Goal: Task Accomplishment & Management: Complete application form

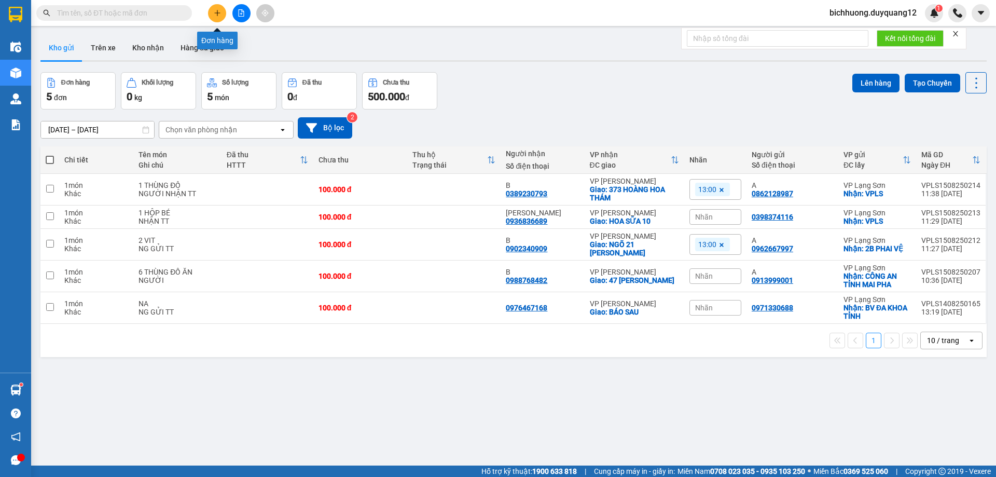
click at [216, 13] on icon "plus" at bounding box center [217, 12] width 7 height 7
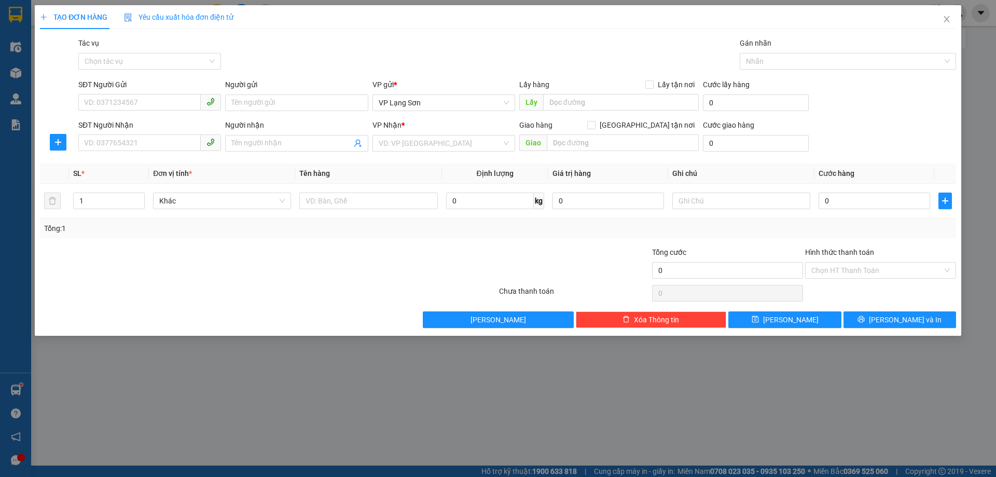
click at [113, 105] on input "SĐT Người Gửi" at bounding box center [139, 102] width 122 height 17
paste input "0915666166"
click at [86, 109] on input "0915666166" at bounding box center [139, 102] width 122 height 17
type input "0915666166"
click at [268, 100] on input "Người gửi" at bounding box center [296, 102] width 143 height 17
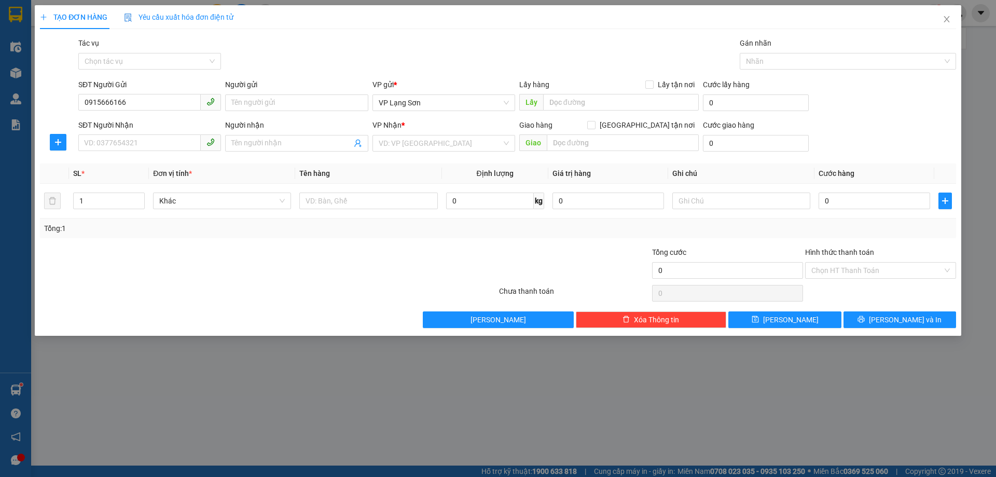
click at [279, 100] on input "Người gửi" at bounding box center [296, 102] width 143 height 17
type input "A"
click at [561, 105] on input "text" at bounding box center [621, 102] width 156 height 17
type input "326 [PERSON_NAME]"
click at [652, 84] on input "Lấy tận nơi" at bounding box center [648, 83] width 7 height 7
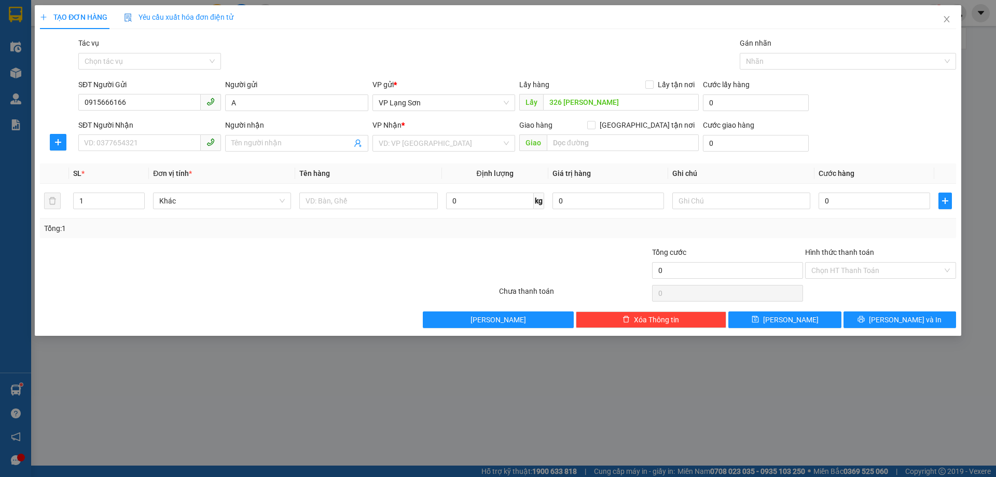
checkbox input "true"
click at [594, 127] on input "[GEOGRAPHIC_DATA] tận nơi" at bounding box center [590, 124] width 7 height 7
checkbox input "true"
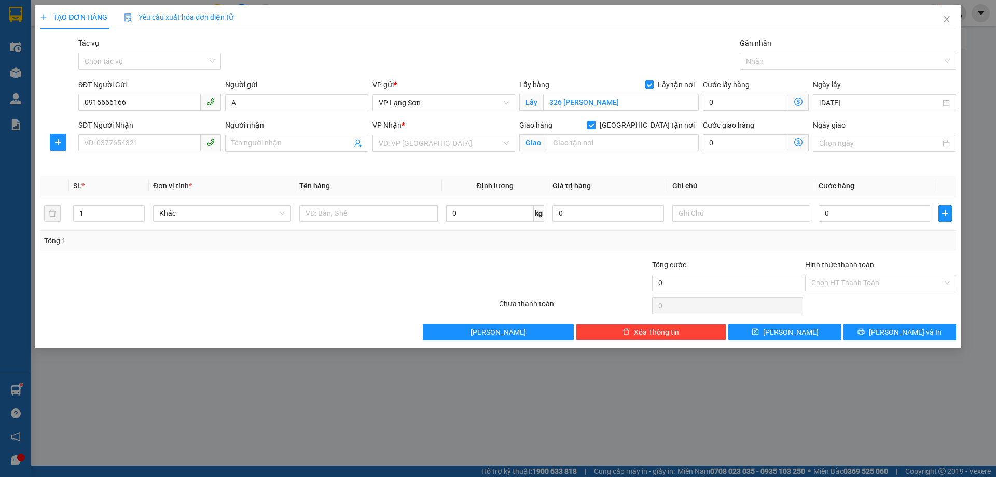
click at [624, 104] on input "326 [PERSON_NAME]" at bounding box center [621, 102] width 156 height 17
click at [625, 103] on input "326 [PERSON_NAME]" at bounding box center [621, 102] width 156 height 17
type input "326 [PERSON_NAME] [GEOGRAPHIC_DATA]"
click at [253, 145] on input "Người nhận" at bounding box center [291, 142] width 120 height 11
type input "B"
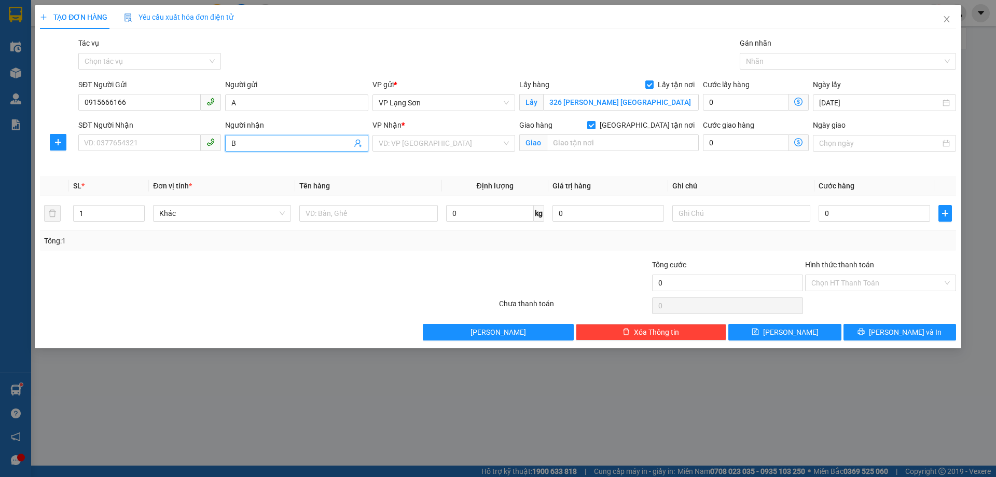
click at [434, 144] on input "search" at bounding box center [440, 143] width 123 height 16
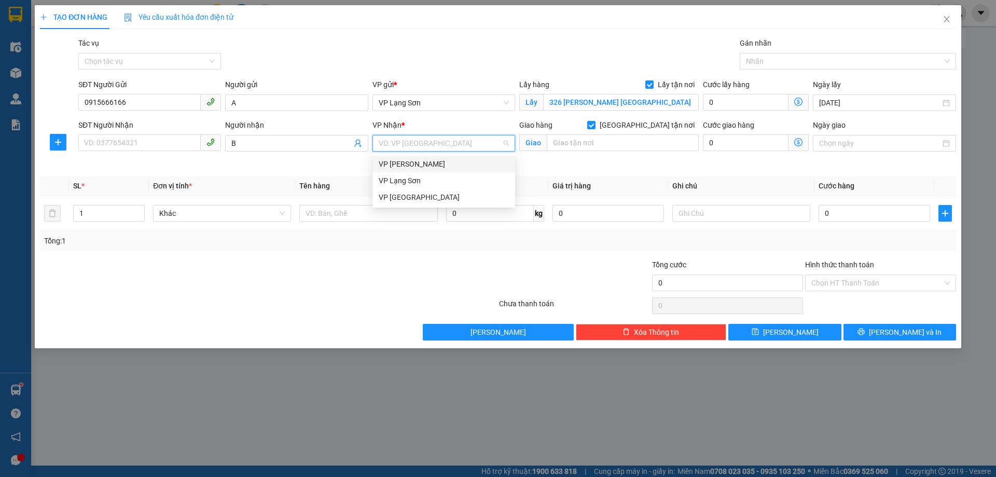
drag, startPoint x: 418, startPoint y: 163, endPoint x: 536, endPoint y: 147, distance: 119.3
click at [418, 164] on div "VP [PERSON_NAME]" at bounding box center [444, 163] width 130 height 11
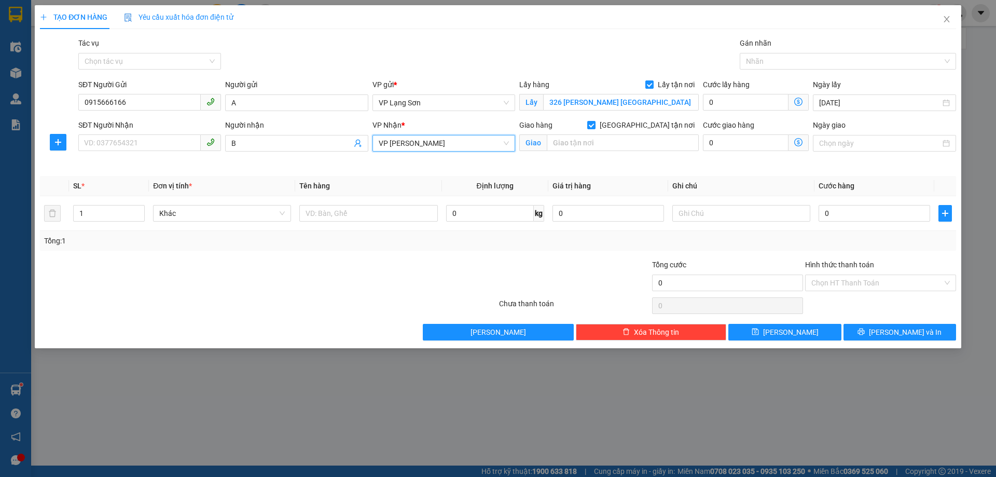
click at [833, 147] on input "Ngày giao" at bounding box center [879, 142] width 121 height 11
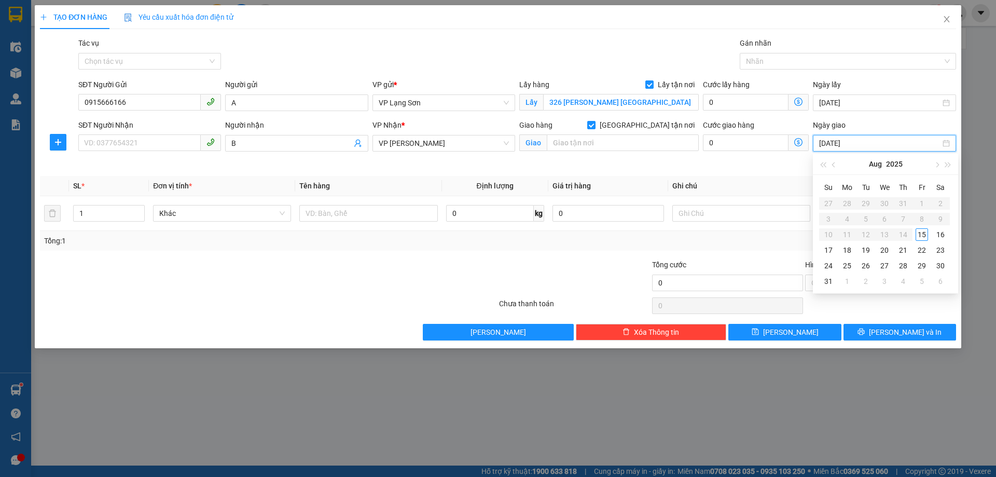
type input "[DATE]"
click at [924, 234] on div "15" at bounding box center [921, 234] width 12 height 12
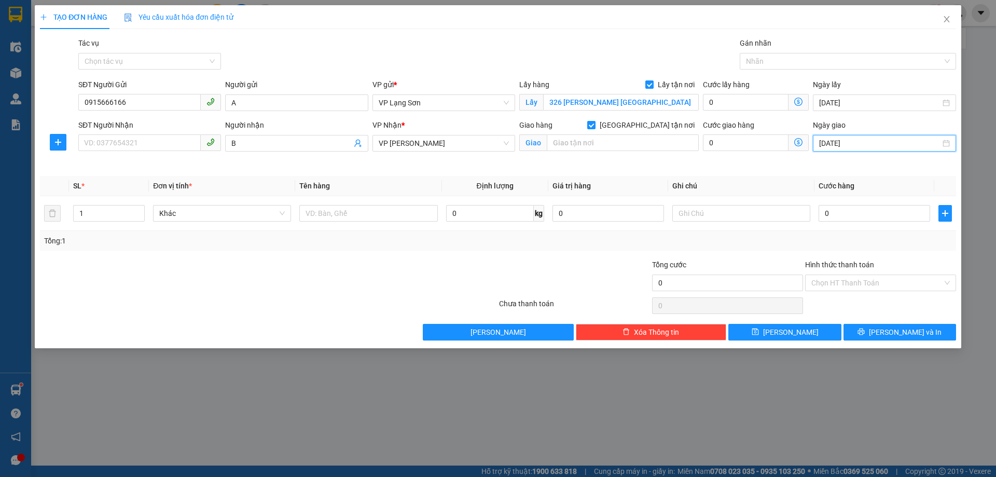
click at [123, 142] on input "SĐT Người Nhận" at bounding box center [139, 142] width 122 height 17
click at [128, 100] on input "0915666166" at bounding box center [139, 102] width 122 height 17
type input "0"
type input "0942005053"
click at [122, 128] on div "0942005053" at bounding box center [150, 123] width 130 height 11
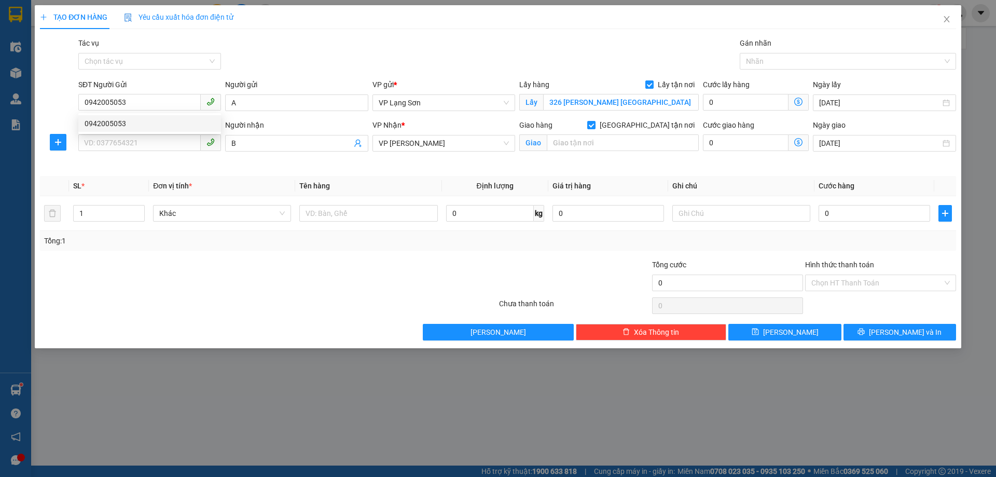
type input "VPLS"
type input "0942005053"
click at [148, 141] on input "SĐT Người Nhận" at bounding box center [139, 142] width 122 height 17
type input "0984919119"
click at [610, 147] on input "text" at bounding box center [623, 142] width 152 height 17
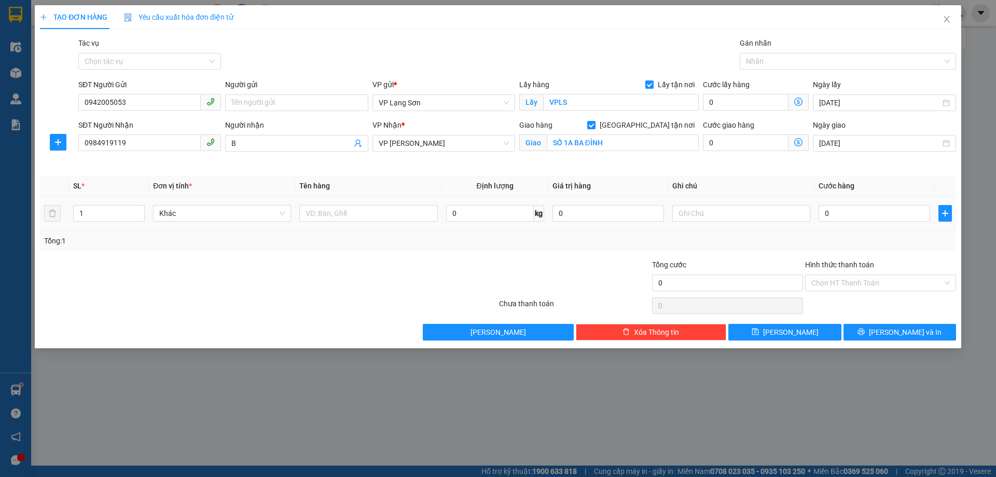
type input "SỐ 1A BA ĐÌNH"
drag, startPoint x: 866, startPoint y: 219, endPoint x: 860, endPoint y: 221, distance: 5.8
click at [865, 220] on input "0" at bounding box center [874, 213] width 112 height 17
type input "1"
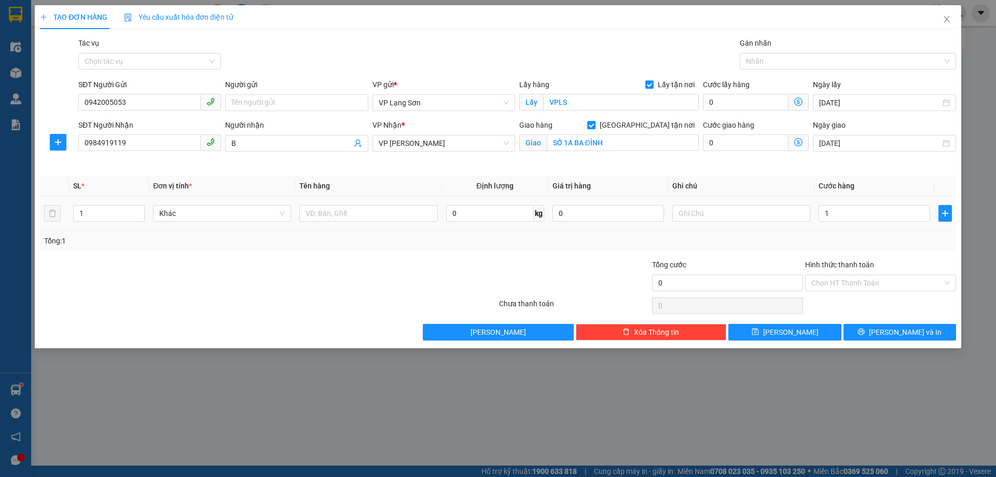
type input "1"
type input "11"
type input "110"
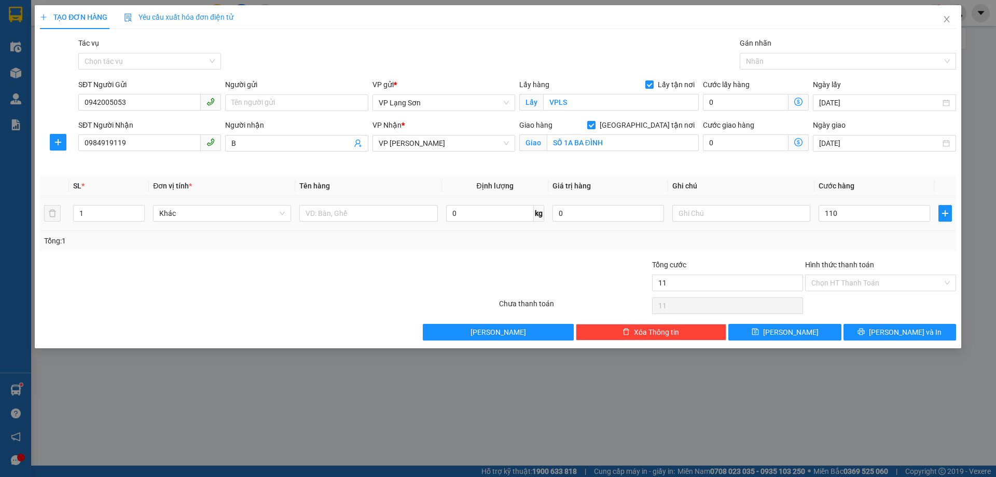
type input "110"
type input "1.100"
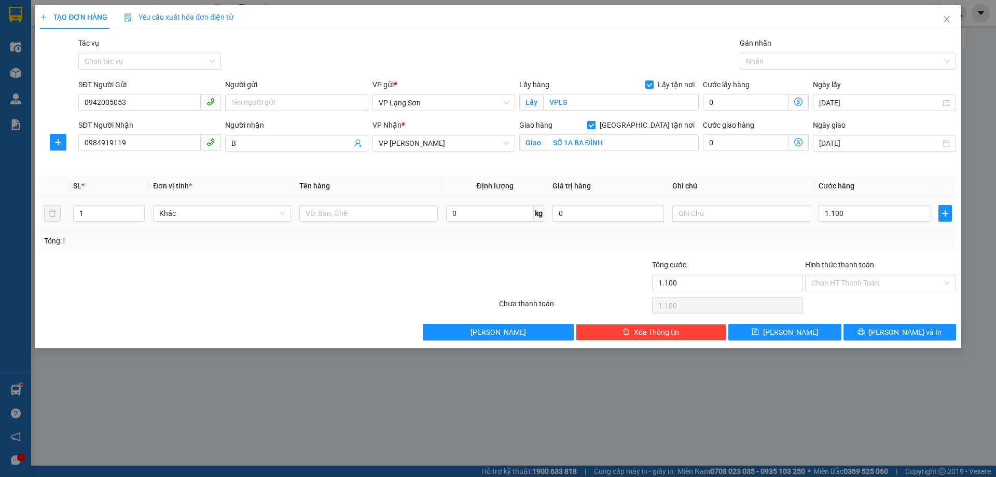
type input "11.000"
type input "110.000"
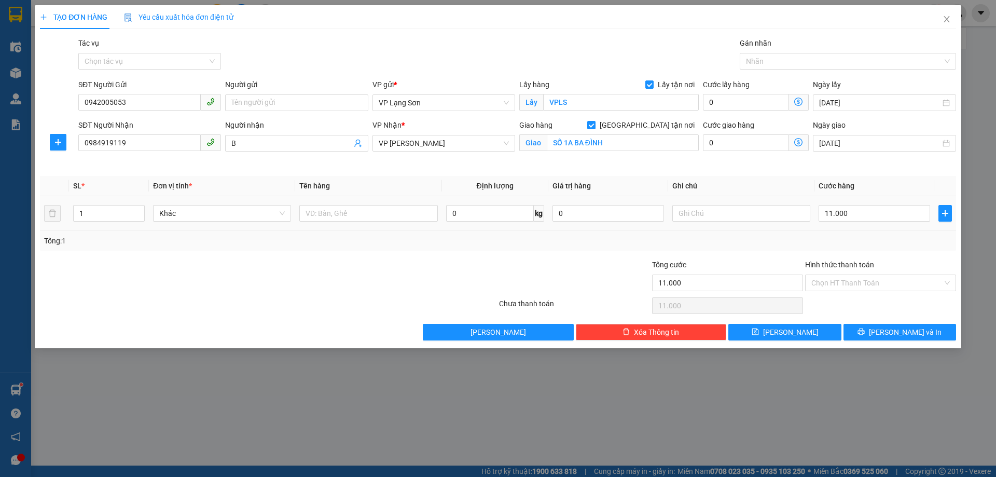
type input "110.000"
click at [705, 211] on input "text" at bounding box center [741, 213] width 138 height 17
type input "NGƯỜI GỬI TT"
click at [364, 218] on input "text" at bounding box center [368, 213] width 138 height 17
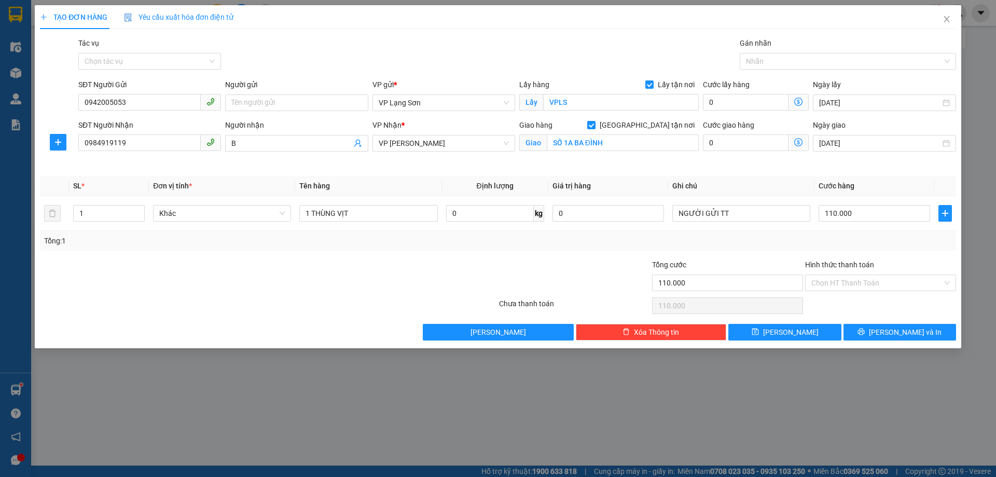
type input "1 THÙNG VỊT"
click at [304, 104] on input "Người gửi" at bounding box center [296, 102] width 143 height 17
type input "A"
click at [759, 332] on icon "save" at bounding box center [755, 331] width 7 height 7
checkbox input "false"
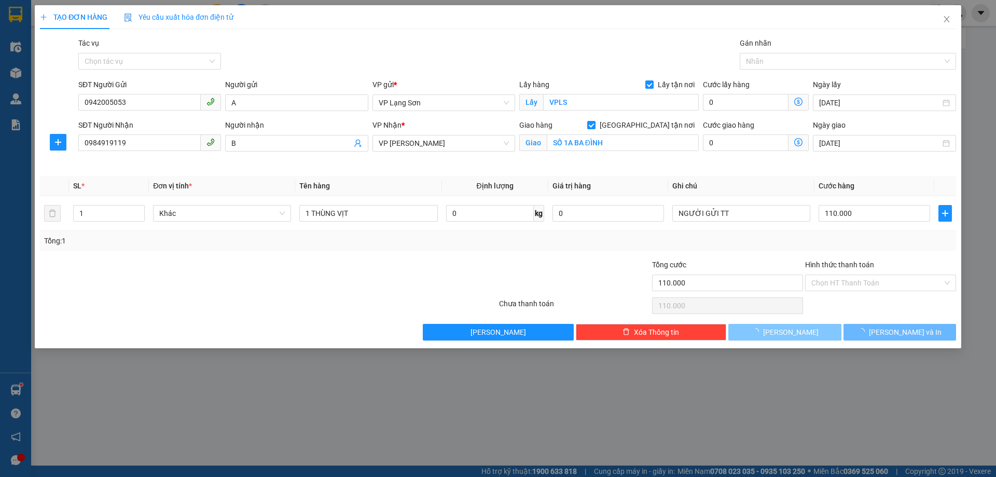
checkbox input "false"
type input "0"
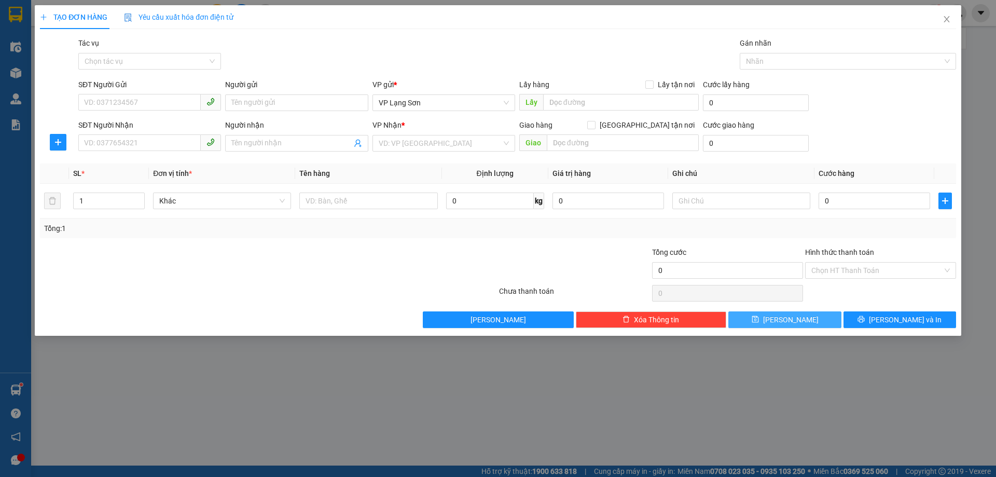
click at [946, 19] on icon "close" at bounding box center [946, 19] width 6 height 6
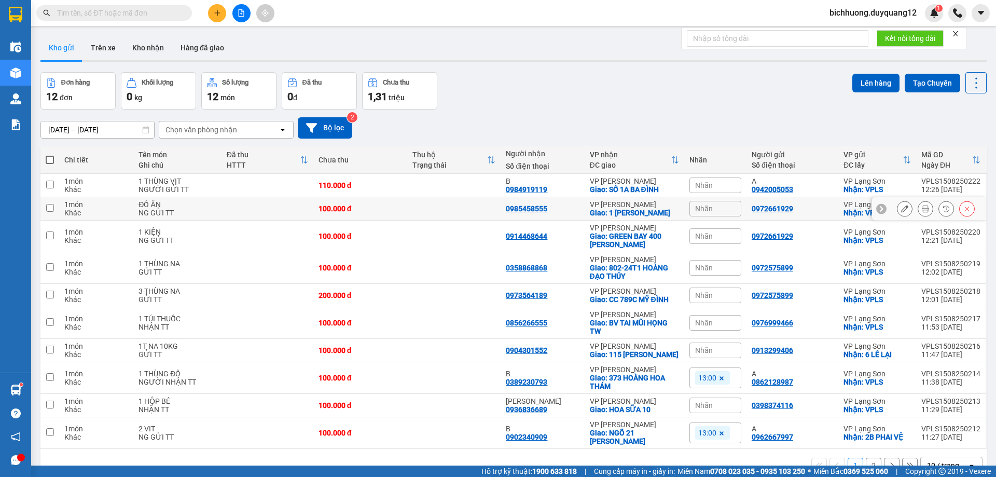
scroll to position [48, 0]
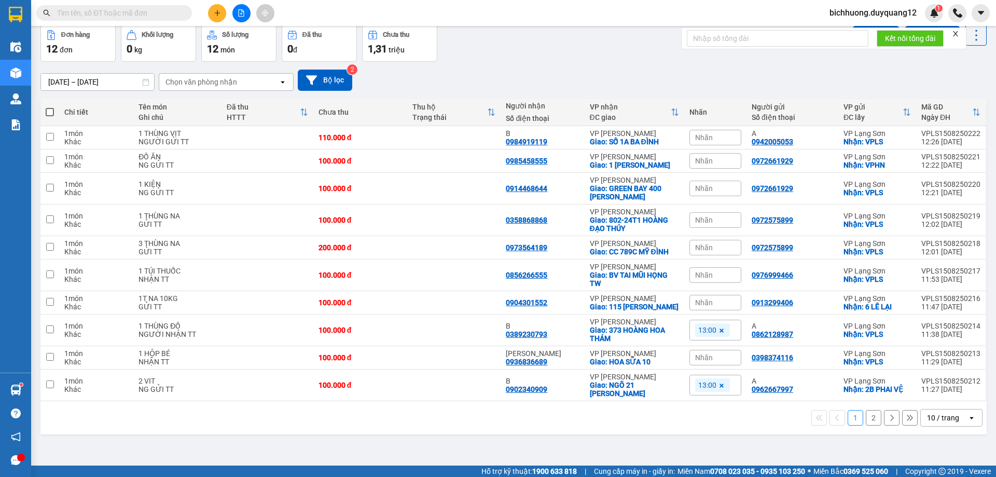
click at [706, 138] on span "Nhãn" at bounding box center [704, 137] width 18 height 8
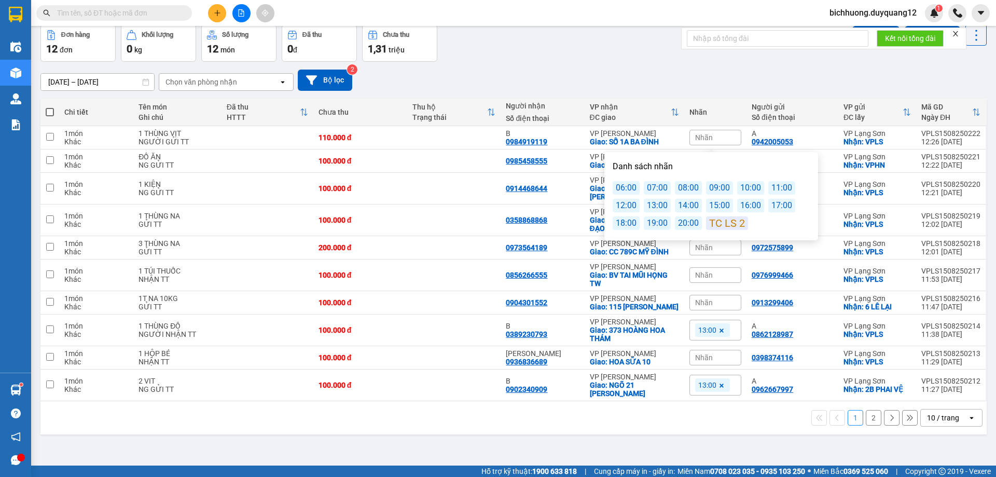
drag, startPoint x: 649, startPoint y: 210, endPoint x: 679, endPoint y: 186, distance: 38.8
click at [650, 210] on div "13:00" at bounding box center [657, 205] width 27 height 13
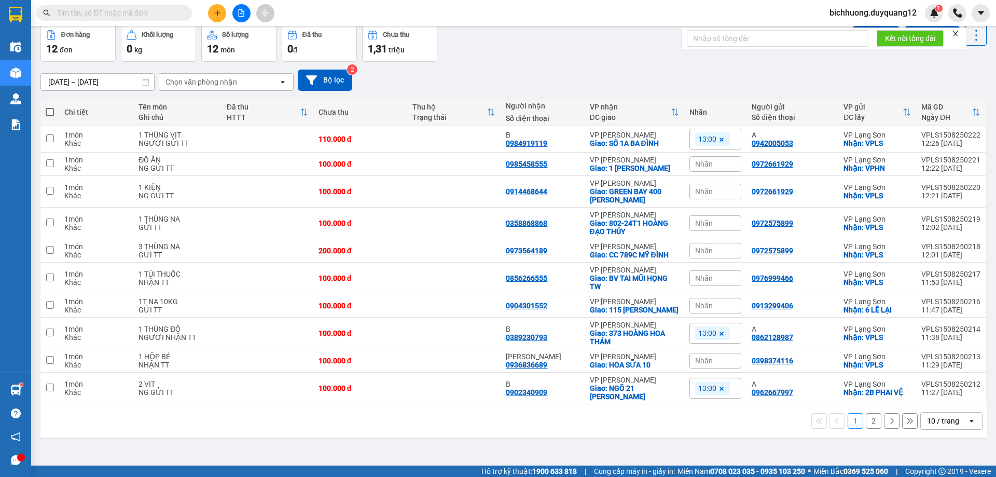
click at [725, 62] on div "[DATE] – [DATE] Press the down arrow key to interact with the calendar and sele…" at bounding box center [513, 80] width 946 height 37
click at [214, 13] on icon "plus" at bounding box center [217, 12] width 7 height 7
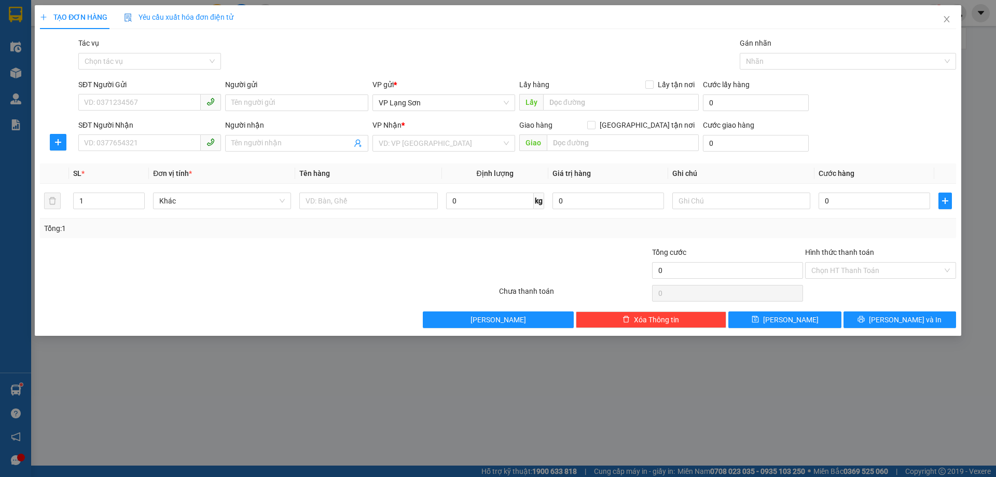
click at [76, 107] on div "SĐT Người Gửi VD: 0371234567" at bounding box center [149, 97] width 147 height 36
click at [96, 102] on input "SĐT Người Gửi" at bounding box center [139, 102] width 122 height 17
paste input "0915666166"
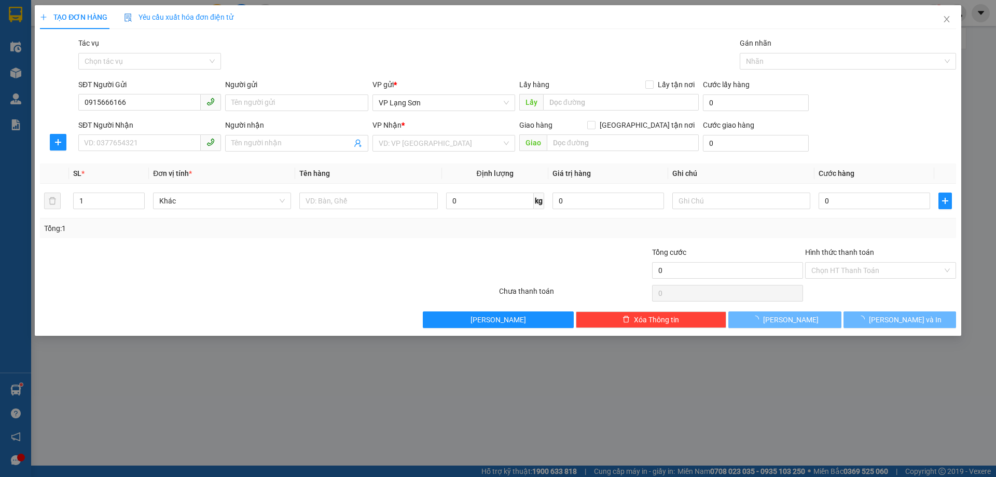
click at [88, 109] on input "0915666166" at bounding box center [139, 102] width 122 height 17
type input "0915666166"
click at [263, 106] on input "Người gửi" at bounding box center [296, 102] width 143 height 17
type input "A"
click at [582, 142] on input "text" at bounding box center [623, 142] width 152 height 17
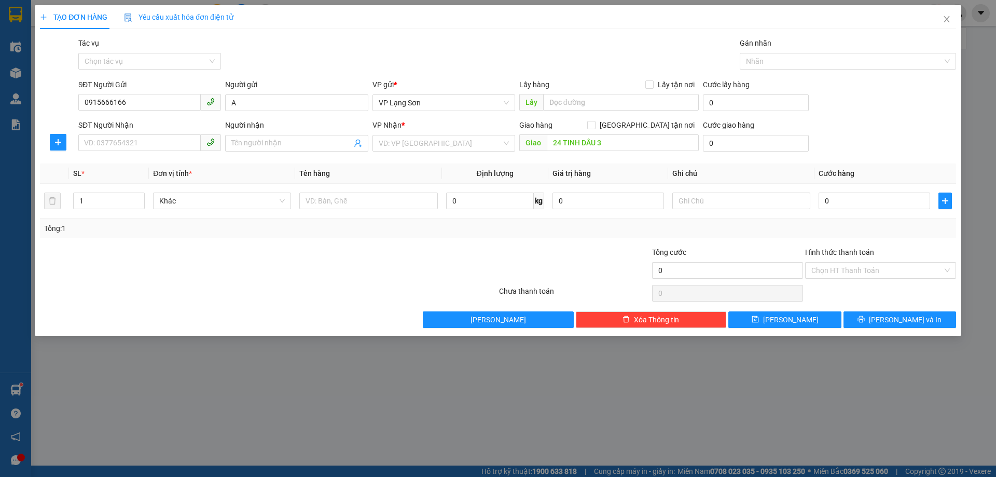
type input "24 TINH DẦU 3"
click at [582, 104] on input "text" at bounding box center [621, 102] width 156 height 17
type input "326 [PERSON_NAME] [GEOGRAPHIC_DATA]"
click at [453, 145] on input "search" at bounding box center [440, 143] width 123 height 16
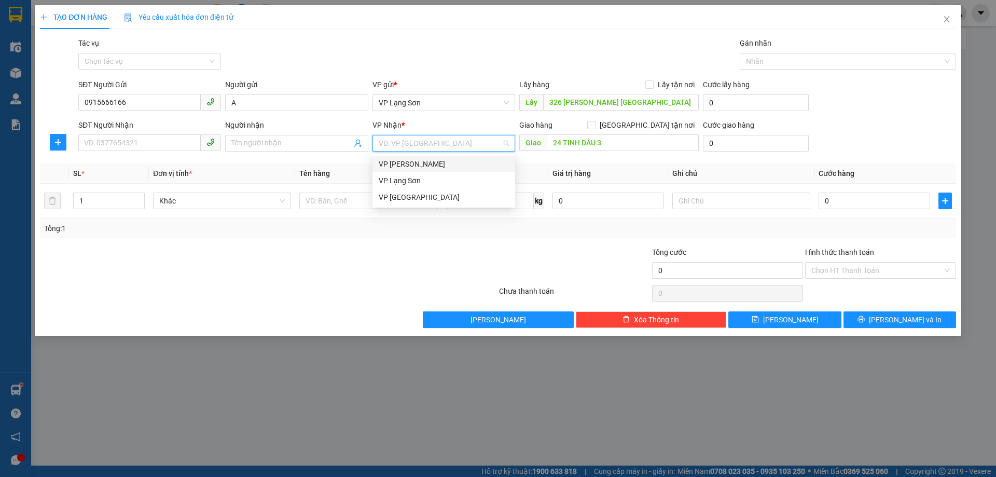
click at [430, 103] on span "VP Lạng Sơn" at bounding box center [444, 103] width 130 height 16
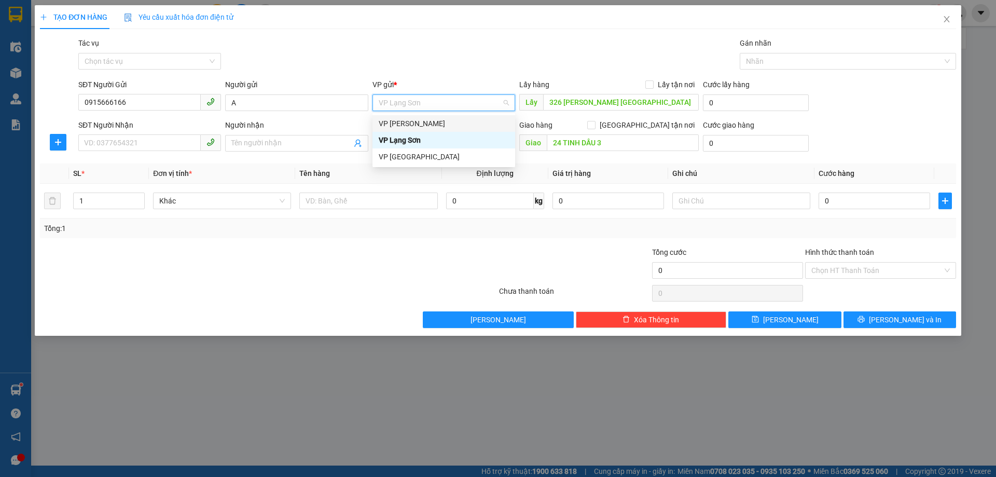
click at [409, 123] on div "VP [PERSON_NAME]" at bounding box center [444, 123] width 130 height 11
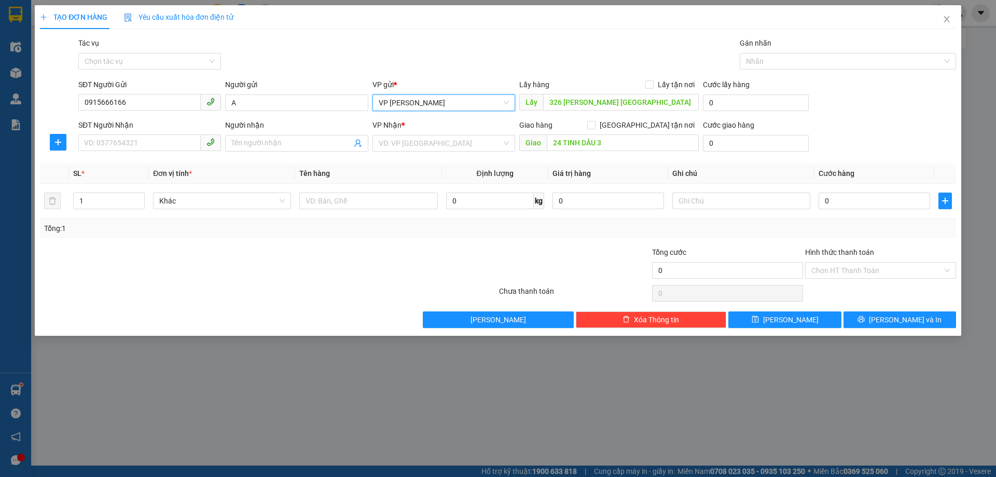
click at [428, 148] on input "search" at bounding box center [440, 143] width 123 height 16
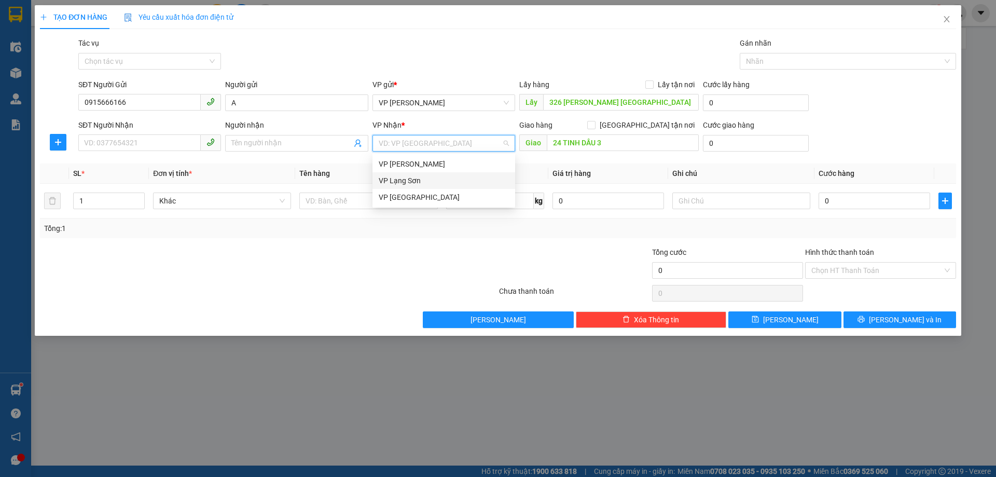
drag, startPoint x: 402, startPoint y: 186, endPoint x: 323, endPoint y: 162, distance: 82.7
click at [401, 186] on div "VP Lạng Sơn" at bounding box center [444, 180] width 130 height 11
click at [266, 146] on input "Người nhận" at bounding box center [291, 142] width 120 height 11
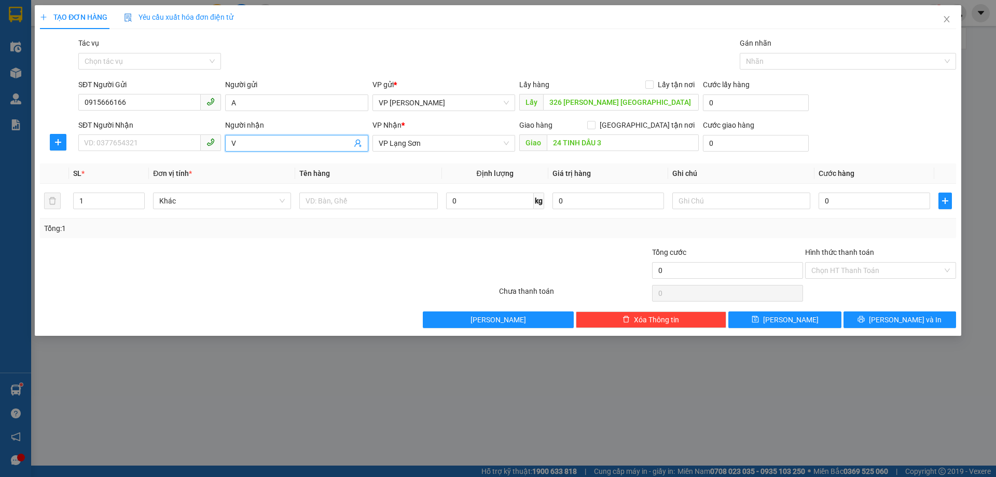
type input "V"
click at [649, 85] on input "Lấy tận nơi" at bounding box center [648, 83] width 7 height 7
checkbox input "true"
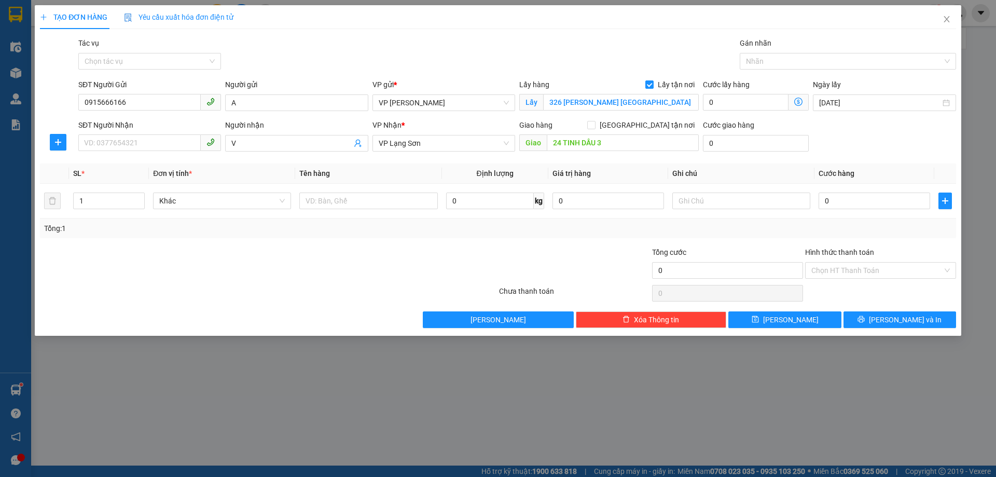
click at [594, 123] on input "[GEOGRAPHIC_DATA] tận nơi" at bounding box center [590, 124] width 7 height 7
checkbox input "true"
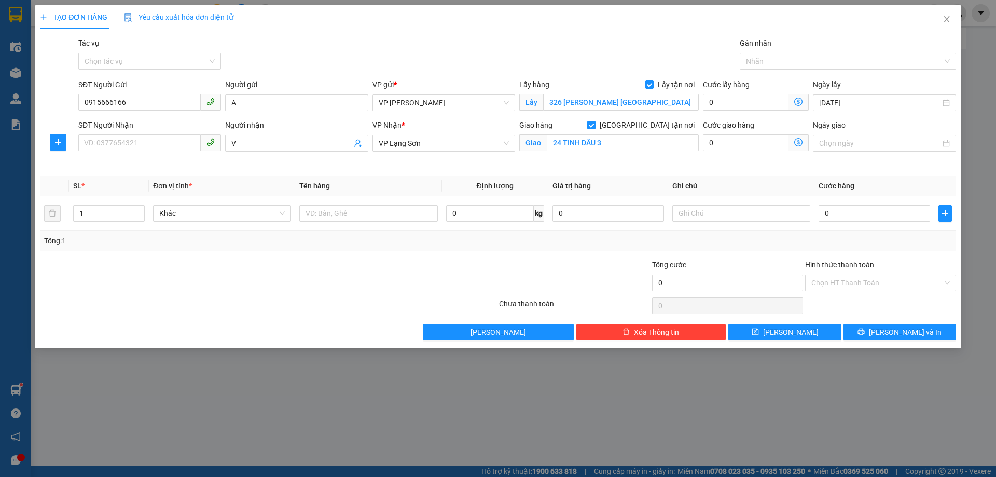
click at [874, 142] on input "Ngày giao" at bounding box center [879, 142] width 121 height 11
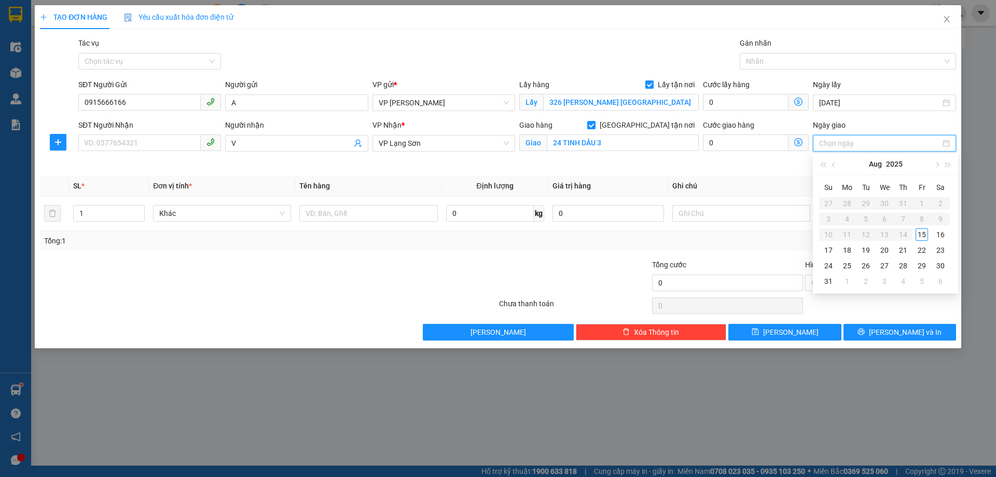
type input "[DATE]"
click at [924, 239] on div "15" at bounding box center [921, 234] width 12 height 12
click at [843, 217] on input "0" at bounding box center [874, 213] width 112 height 17
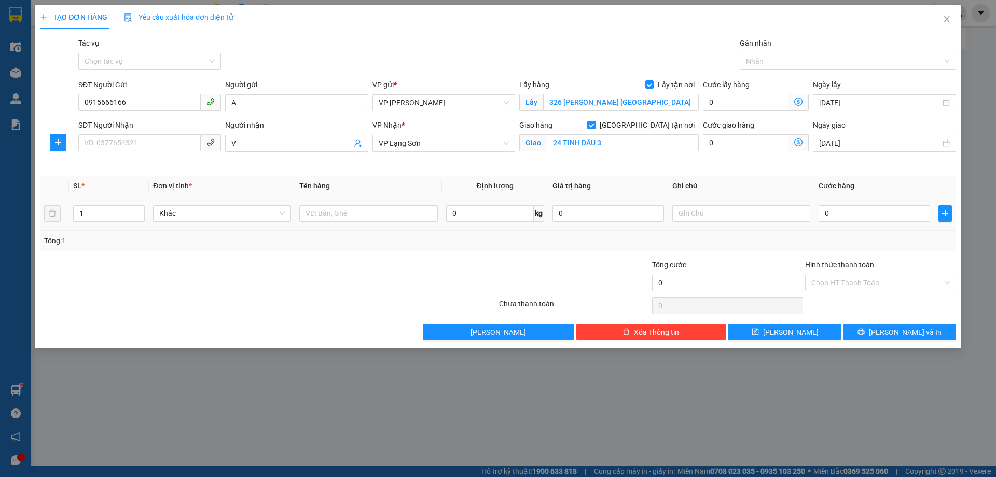
type input "1"
type input "10"
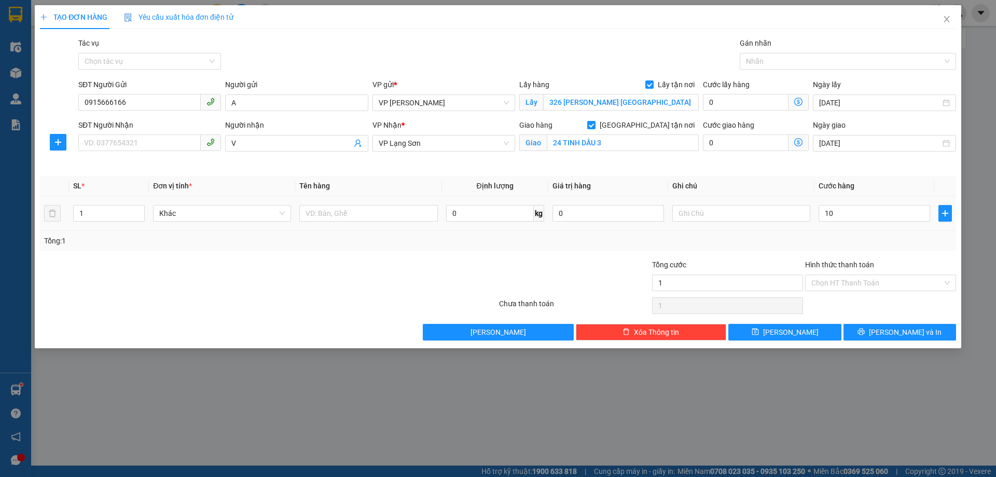
type input "10"
type input "100"
type input "1.000"
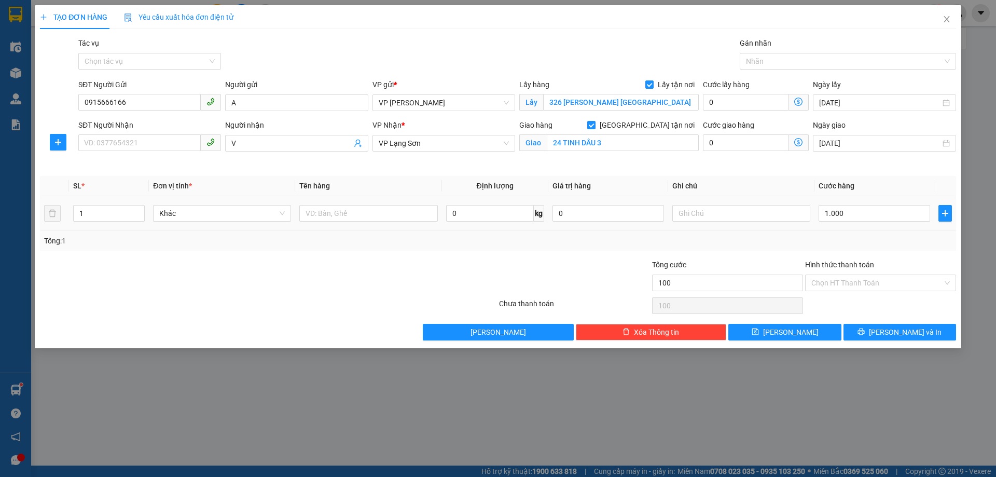
type input "1.000"
type input "10.000"
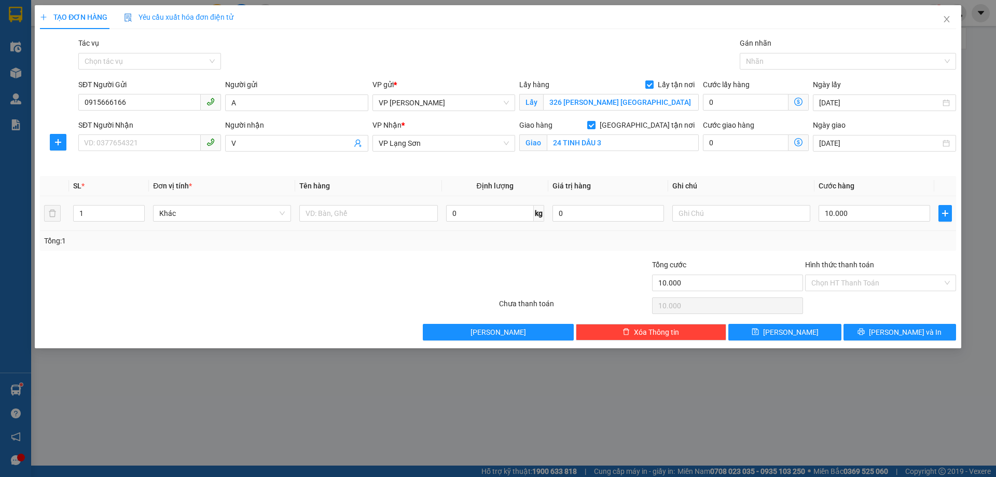
type input "100.000"
click at [704, 216] on input "text" at bounding box center [741, 213] width 138 height 17
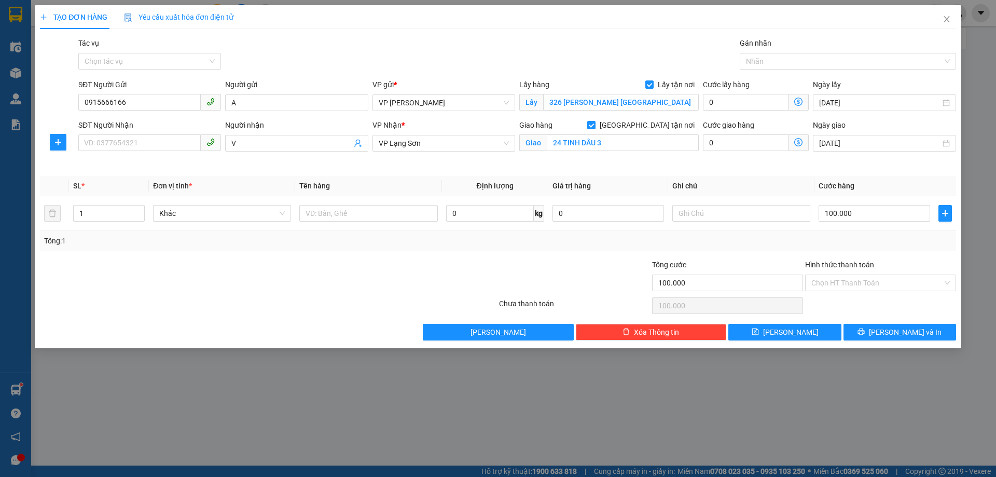
click at [107, 144] on input "SĐT Người Nhận" at bounding box center [139, 142] width 122 height 17
type input "0333056655"
click at [702, 217] on input "text" at bounding box center [741, 213] width 138 height 17
type input "NGƯỜI GỬI TT"
click at [355, 213] on input "text" at bounding box center [368, 213] width 138 height 17
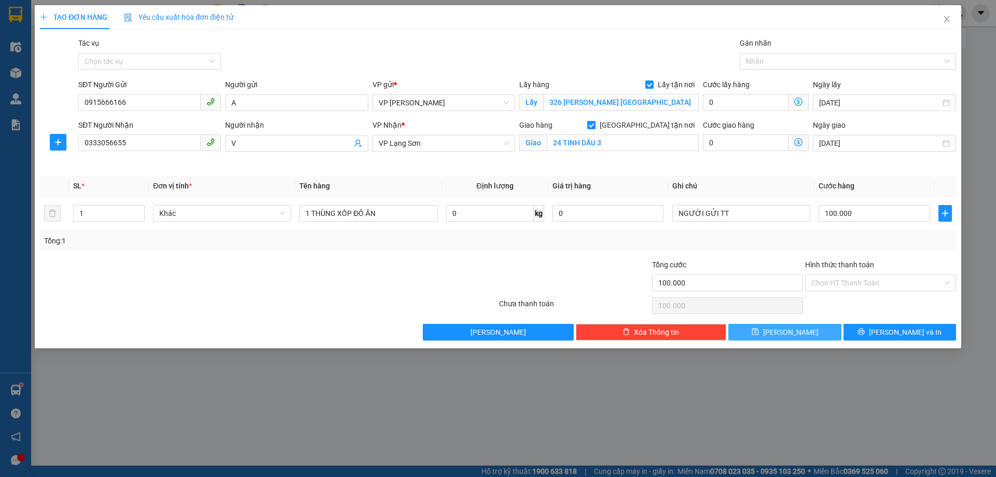
type input "1 THÙNG XỐP ĐỒ ĂN"
click at [788, 334] on span "[PERSON_NAME]" at bounding box center [790, 331] width 55 height 11
checkbox input "false"
type input "0"
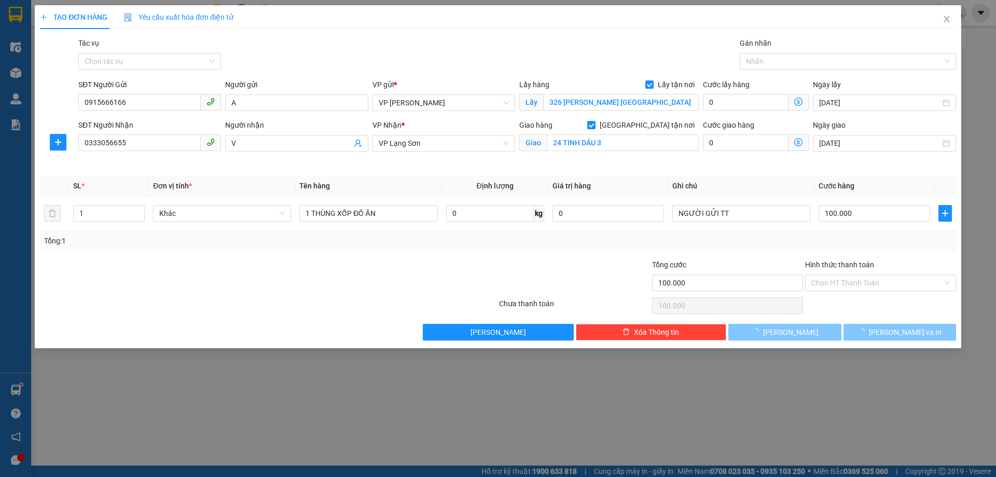
type input "0"
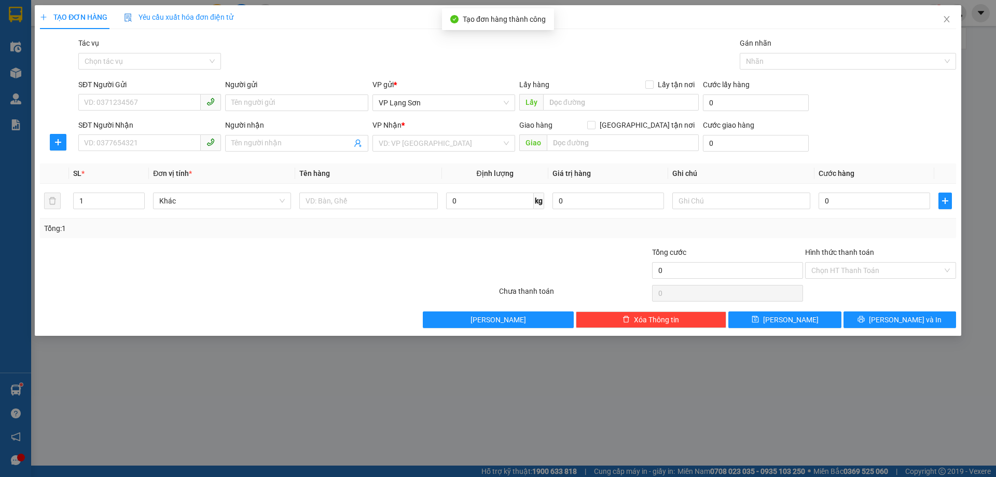
click at [948, 20] on icon "close" at bounding box center [946, 19] width 8 height 8
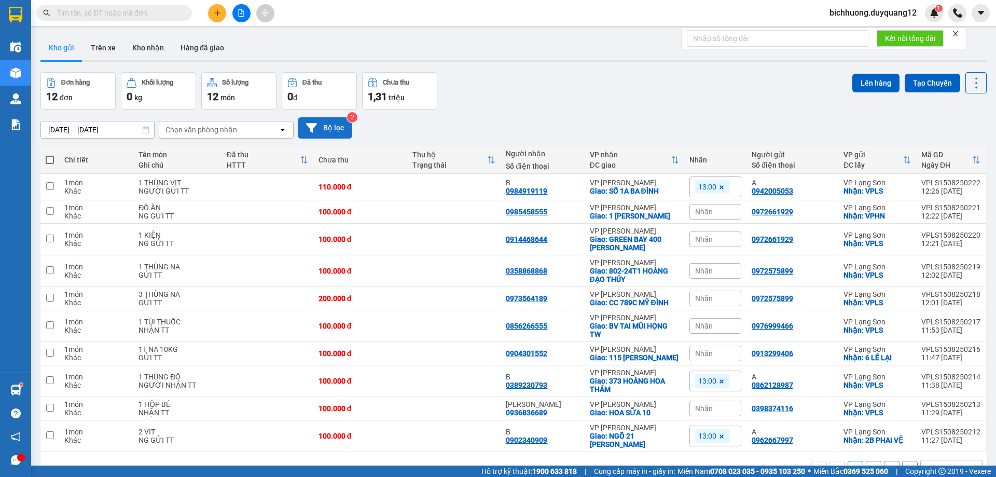
click at [330, 130] on button "Bộ lọc" at bounding box center [325, 127] width 54 height 21
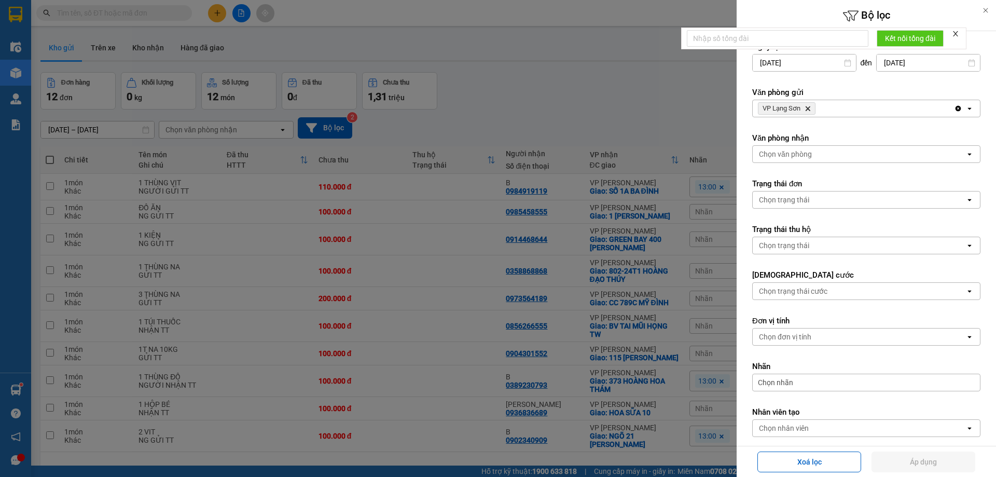
click at [809, 109] on icon "VP Lạng Sơn, close by backspace" at bounding box center [807, 108] width 5 height 5
click at [810, 108] on div "Chọn văn phòng" at bounding box center [785, 108] width 53 height 10
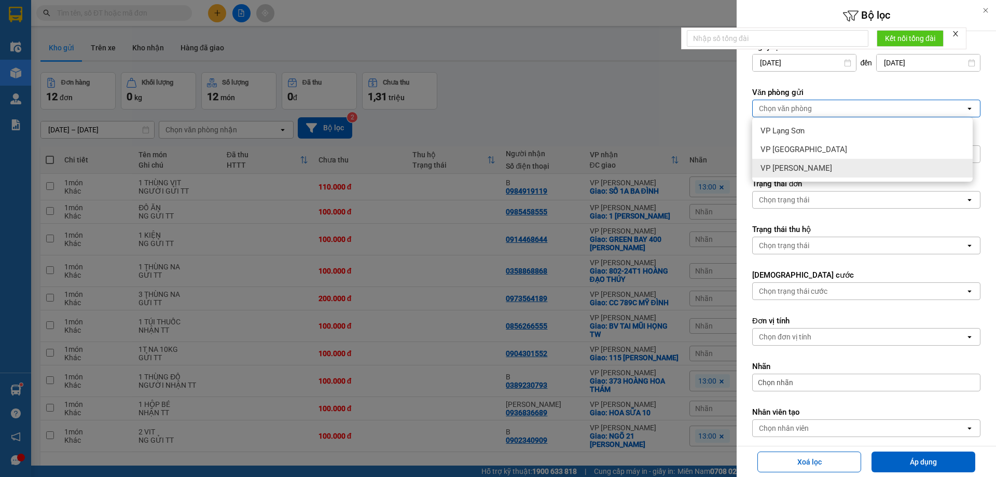
click at [786, 166] on span "VP [PERSON_NAME]" at bounding box center [796, 168] width 72 height 10
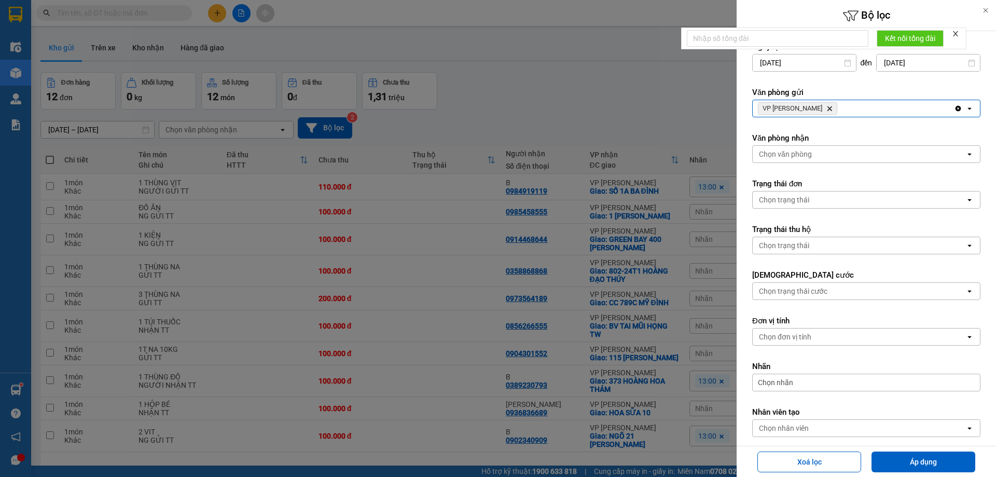
click at [804, 155] on div "Chọn văn phòng" at bounding box center [785, 154] width 53 height 10
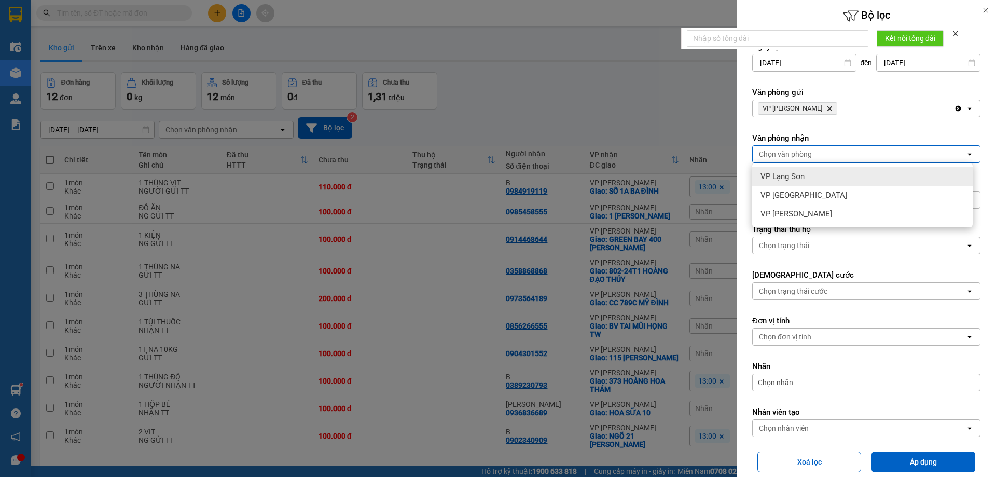
click at [788, 179] on span "VP Lạng Sơn" at bounding box center [782, 176] width 44 height 10
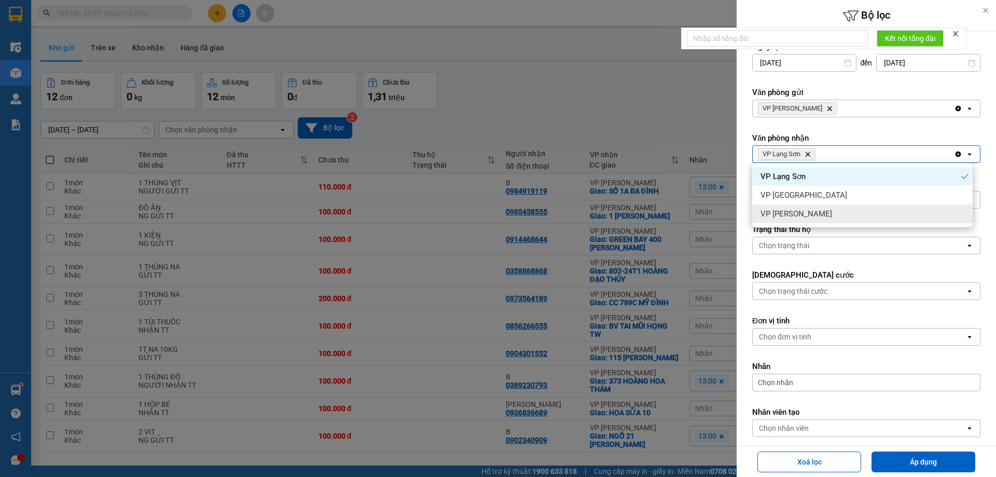
click at [917, 456] on button "Áp dụng" at bounding box center [923, 461] width 104 height 21
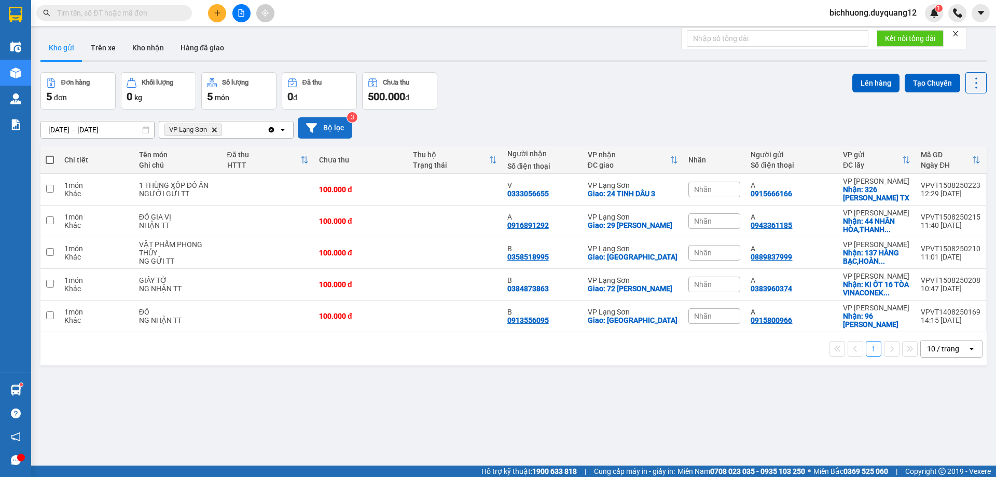
click at [329, 128] on button "Bộ lọc" at bounding box center [325, 127] width 54 height 21
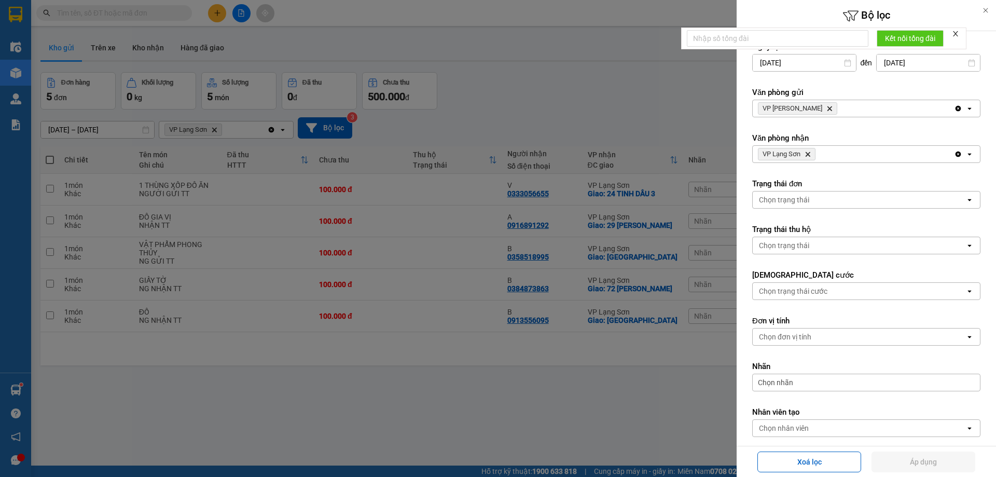
click at [827, 107] on icon "VP Minh Khai, close by backspace" at bounding box center [829, 108] width 5 height 5
click at [814, 108] on div "Chọn văn phòng" at bounding box center [859, 108] width 213 height 17
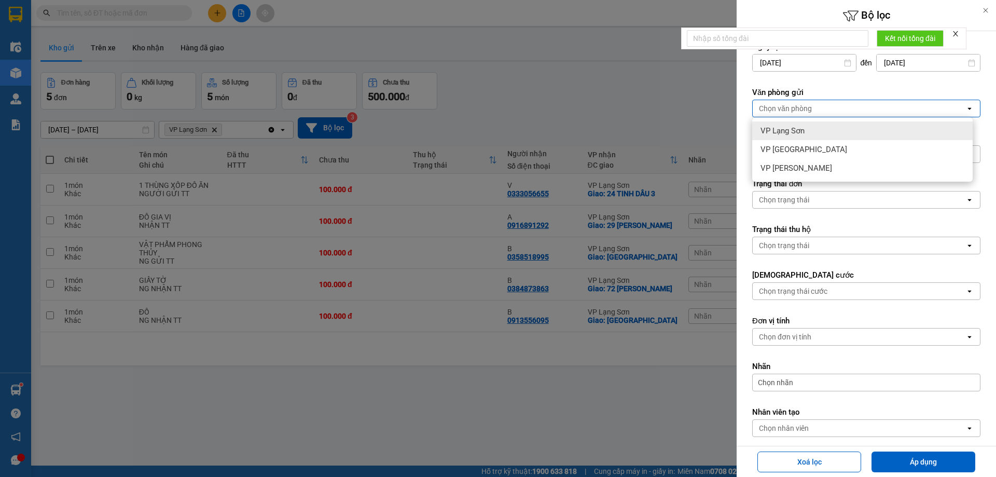
click at [787, 133] on span "VP Lạng Sơn" at bounding box center [782, 131] width 44 height 10
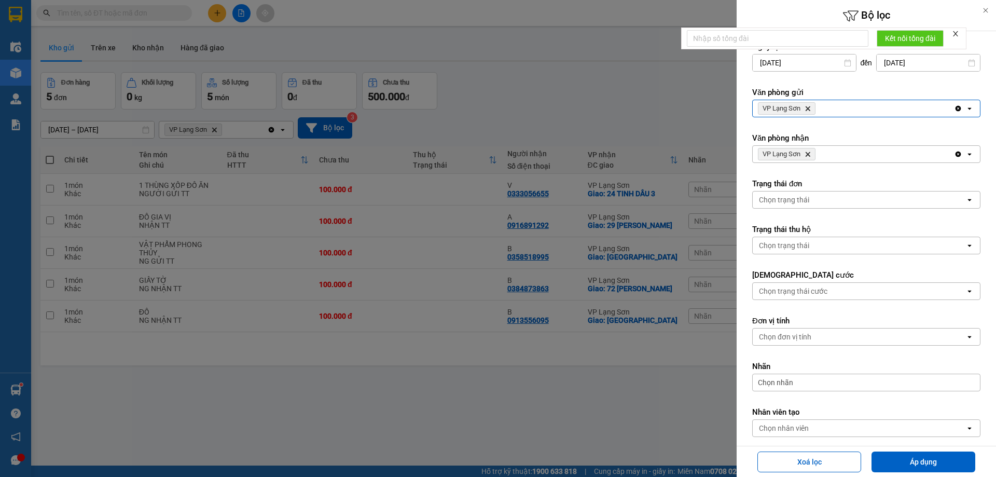
click at [808, 154] on icon "VP Lạng Sơn, close by backspace" at bounding box center [807, 154] width 5 height 5
click at [810, 152] on div "Chọn văn phòng" at bounding box center [785, 154] width 53 height 10
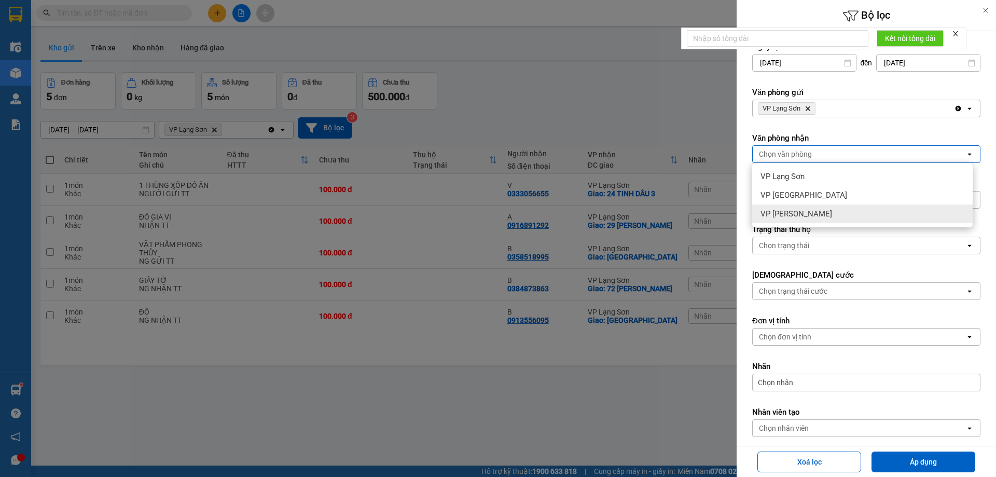
click at [805, 217] on span "VP [PERSON_NAME]" at bounding box center [796, 214] width 72 height 10
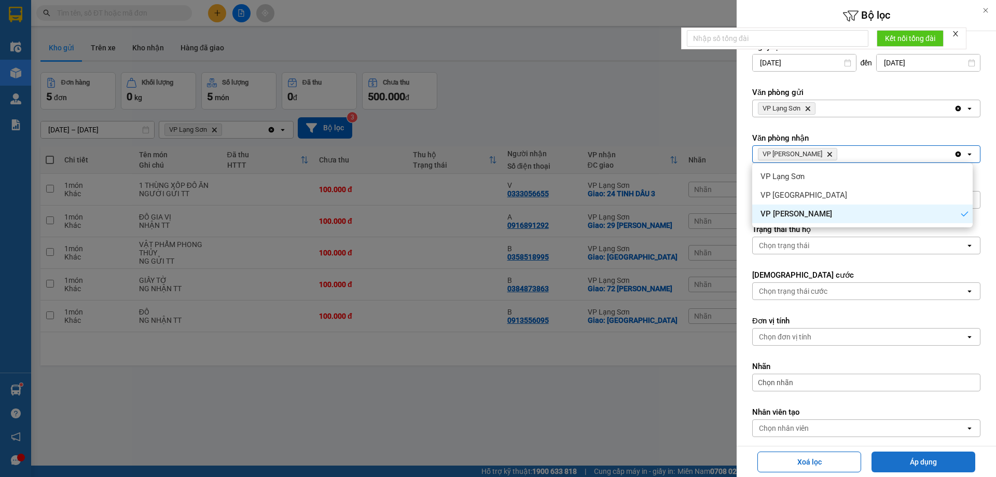
click at [953, 461] on button "Áp dụng" at bounding box center [923, 461] width 104 height 21
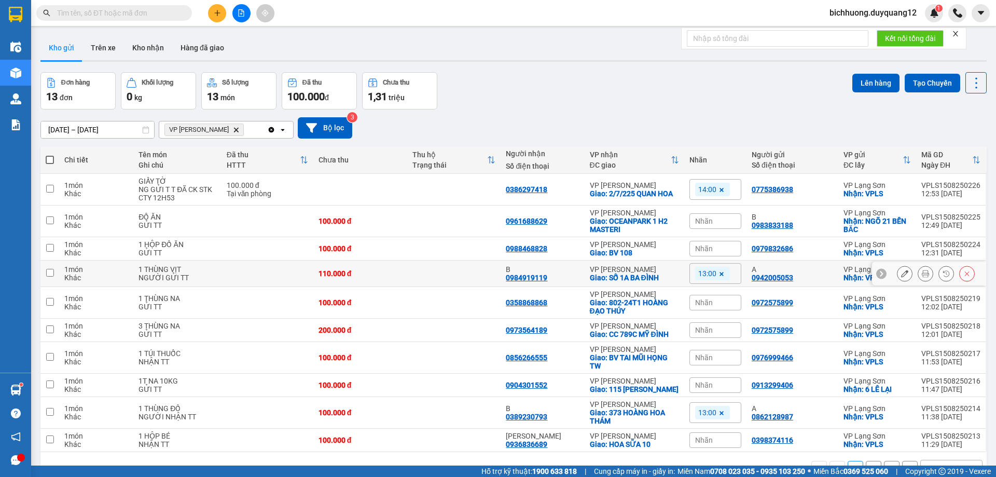
drag, startPoint x: 46, startPoint y: 272, endPoint x: 69, endPoint y: 272, distance: 22.8
click at [46, 272] on input "checkbox" at bounding box center [50, 273] width 8 height 8
checkbox input "true"
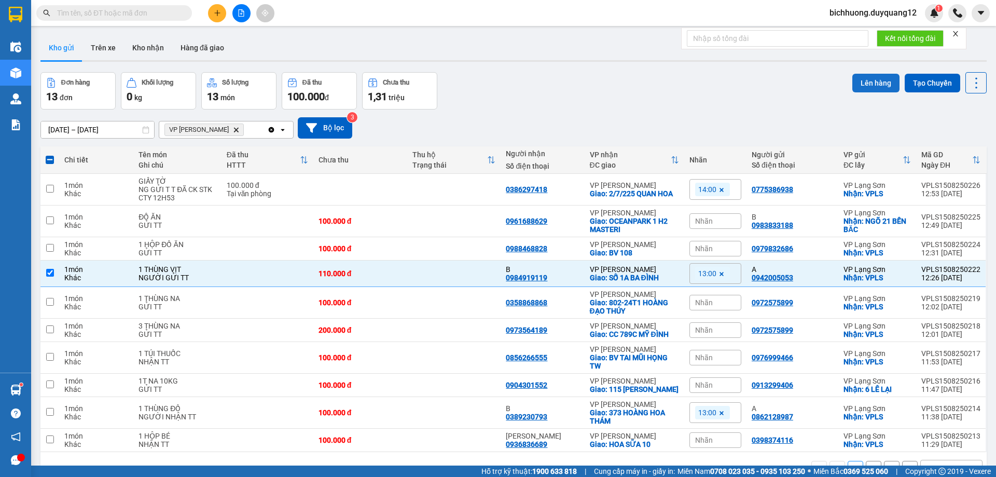
click at [865, 85] on button "Lên hàng" at bounding box center [875, 83] width 47 height 19
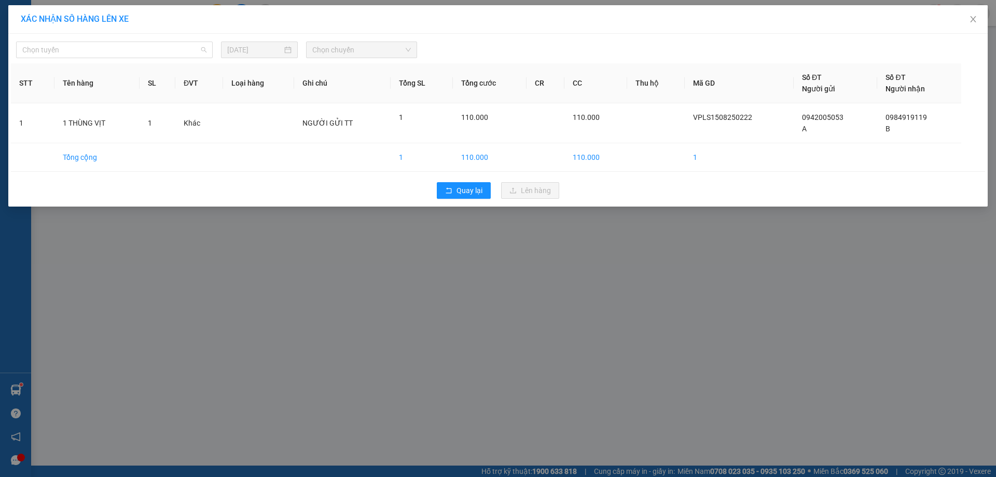
click at [201, 55] on span "Chọn tuyến" at bounding box center [114, 50] width 184 height 16
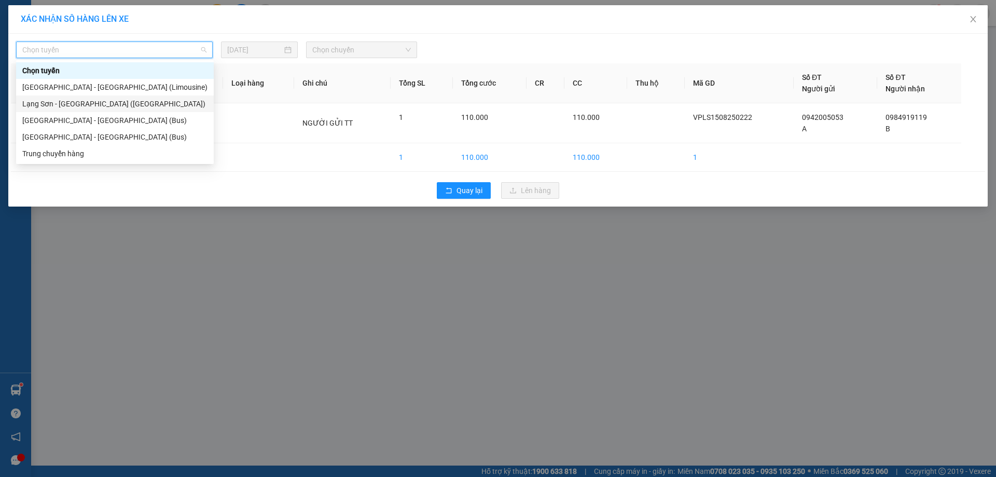
click at [96, 108] on div "Lạng Sơn - [GEOGRAPHIC_DATA] ([GEOGRAPHIC_DATA])" at bounding box center [114, 103] width 185 height 11
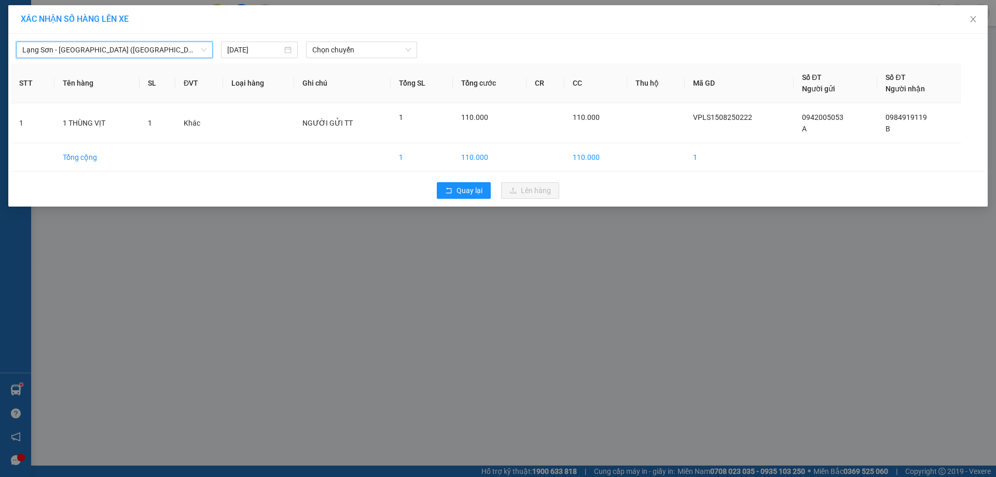
click at [410, 54] on span "Chọn chuyến" at bounding box center [361, 50] width 99 height 16
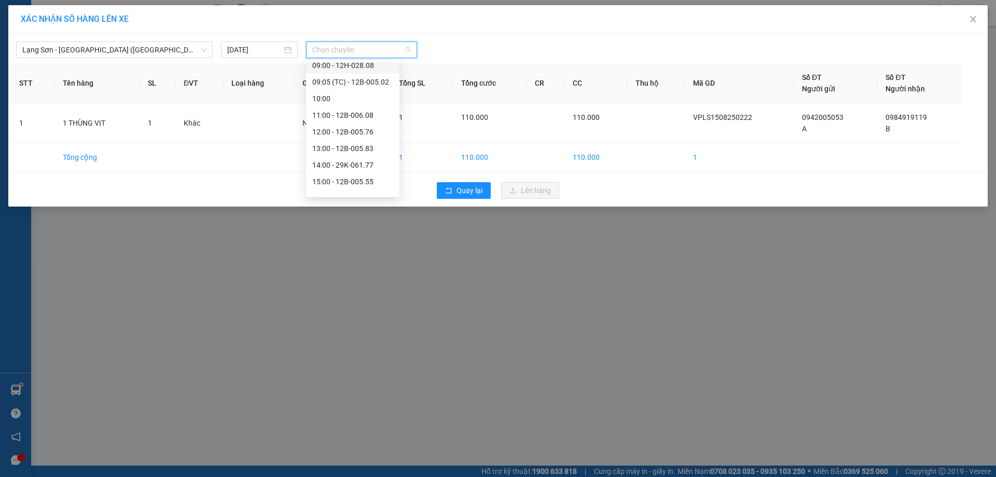
scroll to position [110, 0]
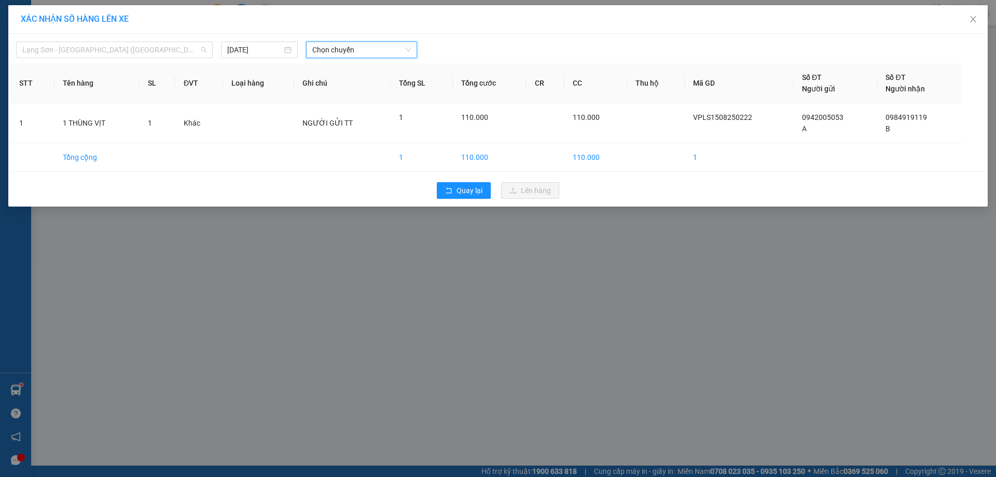
click at [185, 53] on span "Lạng Sơn - [GEOGRAPHIC_DATA] ([GEOGRAPHIC_DATA])" at bounding box center [114, 50] width 184 height 16
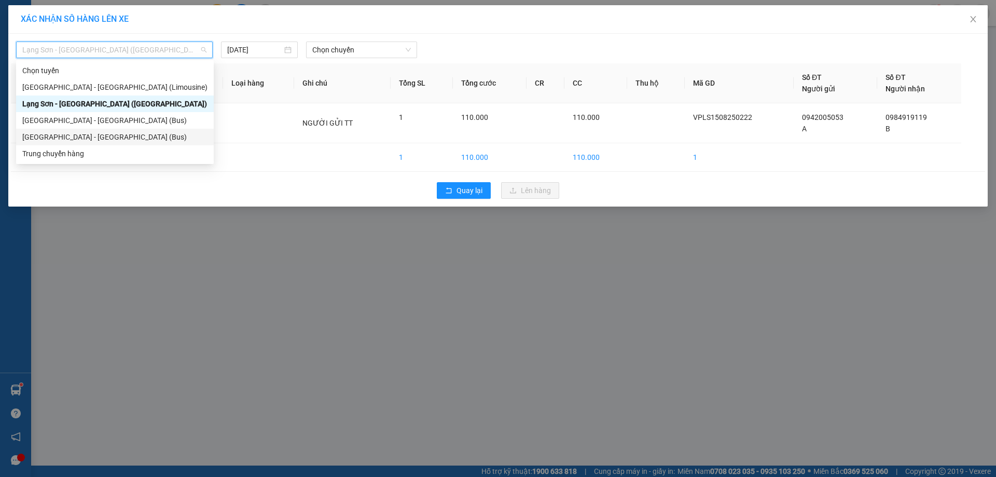
drag, startPoint x: 89, startPoint y: 138, endPoint x: 99, endPoint y: 142, distance: 10.3
click at [90, 139] on div "[GEOGRAPHIC_DATA] - [GEOGRAPHIC_DATA] (Bus)" at bounding box center [114, 136] width 185 height 11
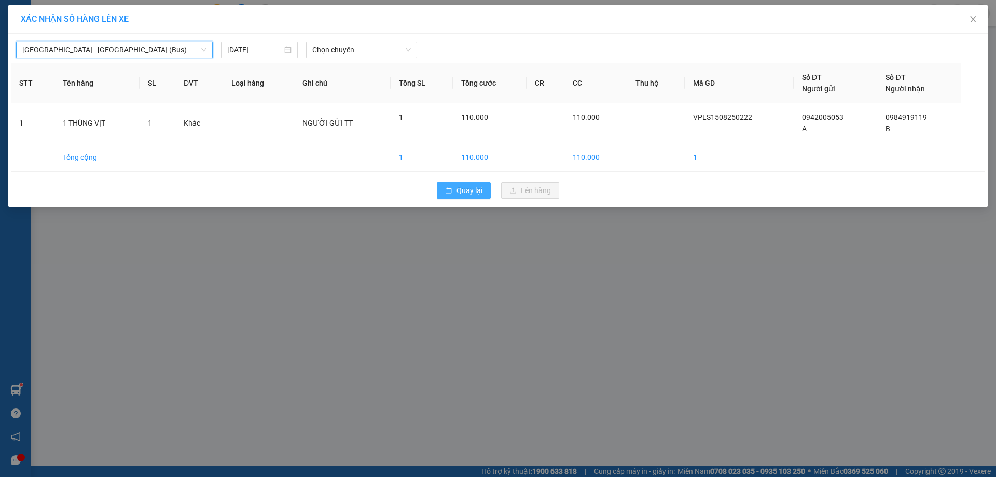
click at [471, 195] on span "Quay lại" at bounding box center [469, 190] width 26 height 11
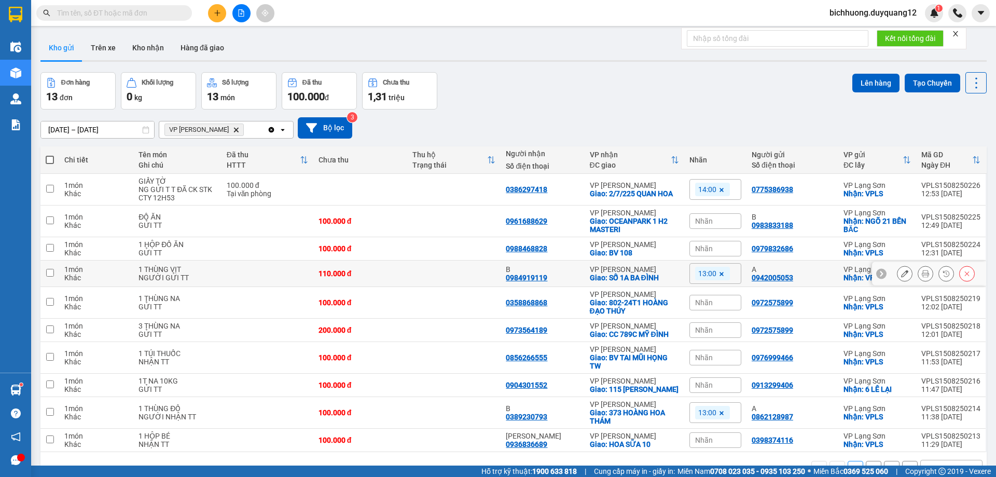
click at [49, 272] on input "checkbox" at bounding box center [50, 273] width 8 height 8
checkbox input "true"
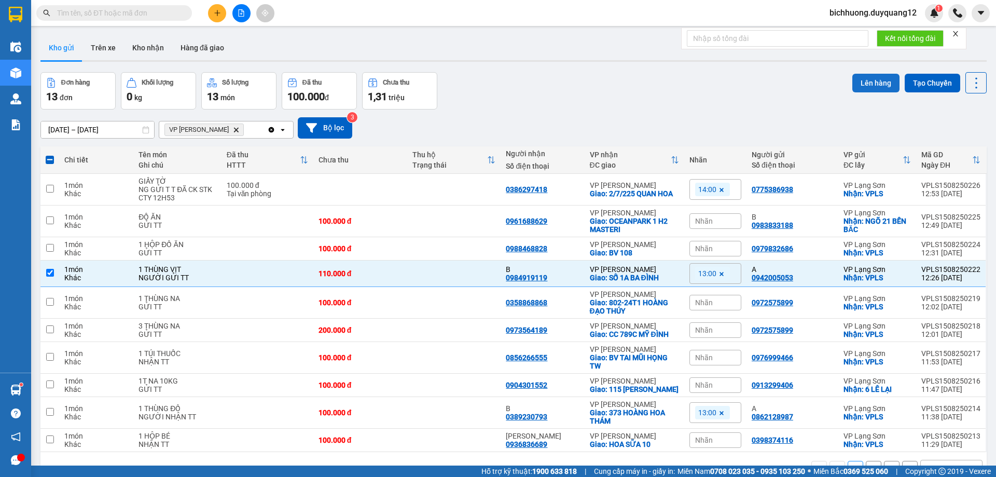
click at [862, 81] on button "Lên hàng" at bounding box center [875, 83] width 47 height 19
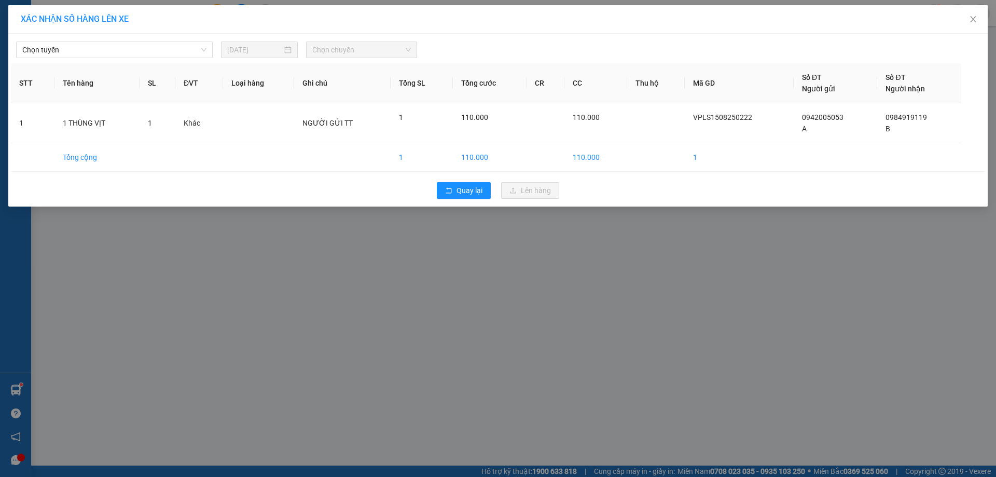
click at [204, 51] on span "Chọn tuyến" at bounding box center [114, 50] width 184 height 16
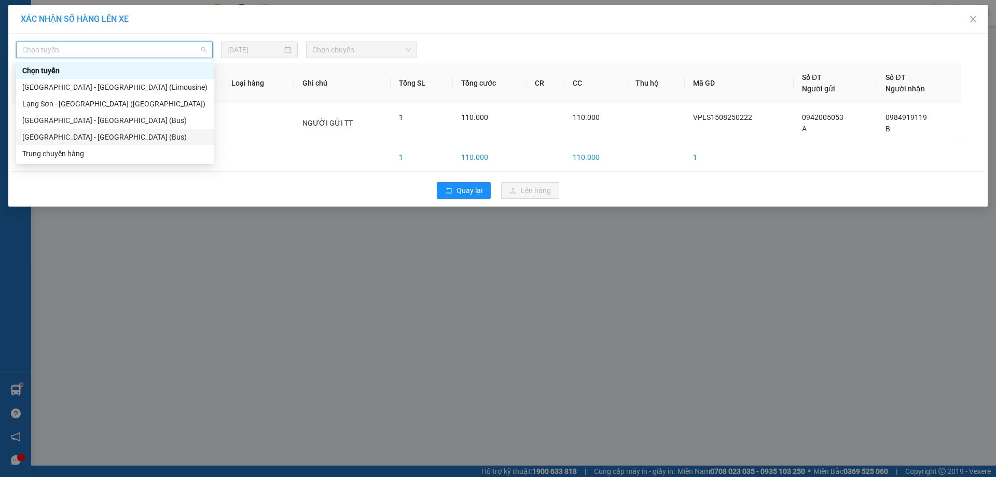
click at [111, 138] on div "[GEOGRAPHIC_DATA] - [GEOGRAPHIC_DATA] (Bus)" at bounding box center [114, 136] width 185 height 11
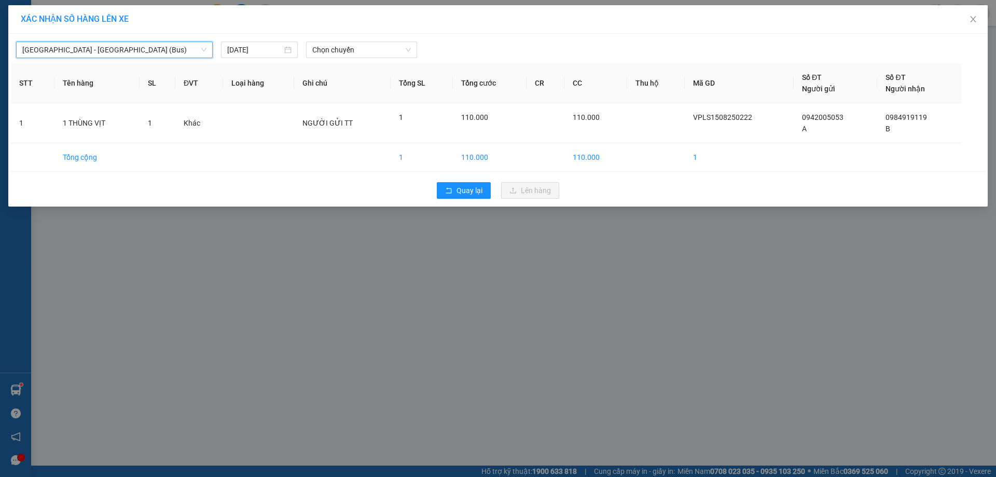
click at [406, 52] on span "Chọn chuyến" at bounding box center [361, 50] width 99 height 16
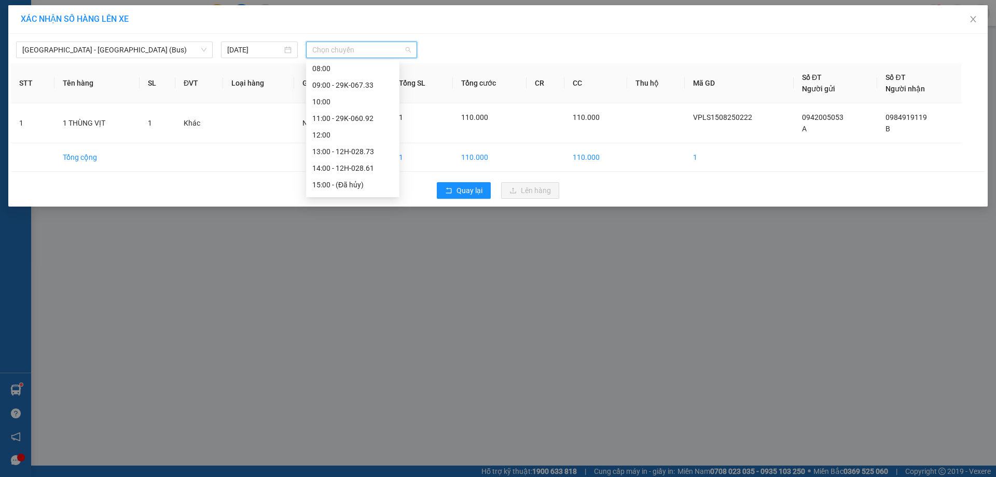
scroll to position [91, 0]
click at [340, 149] on div "13:00 - 12H-028.73" at bounding box center [352, 145] width 81 height 11
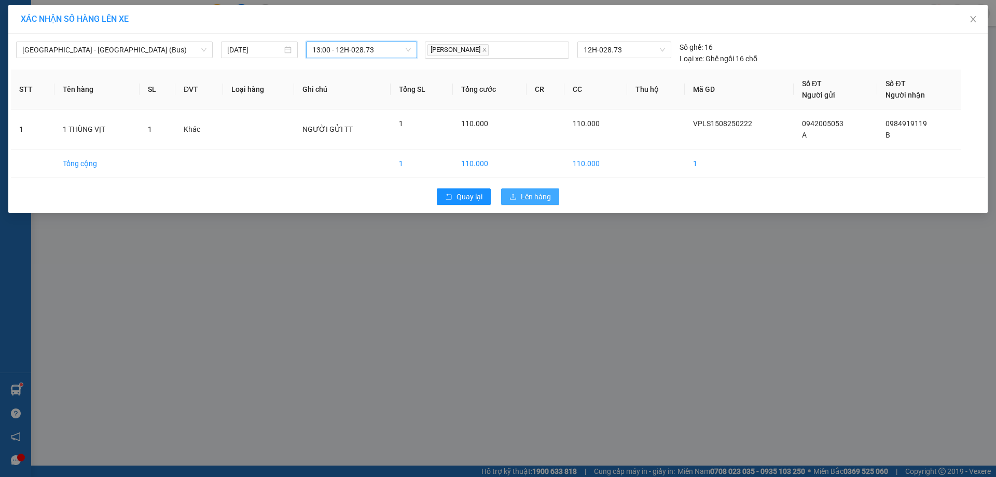
click at [540, 202] on span "Lên hàng" at bounding box center [536, 196] width 30 height 11
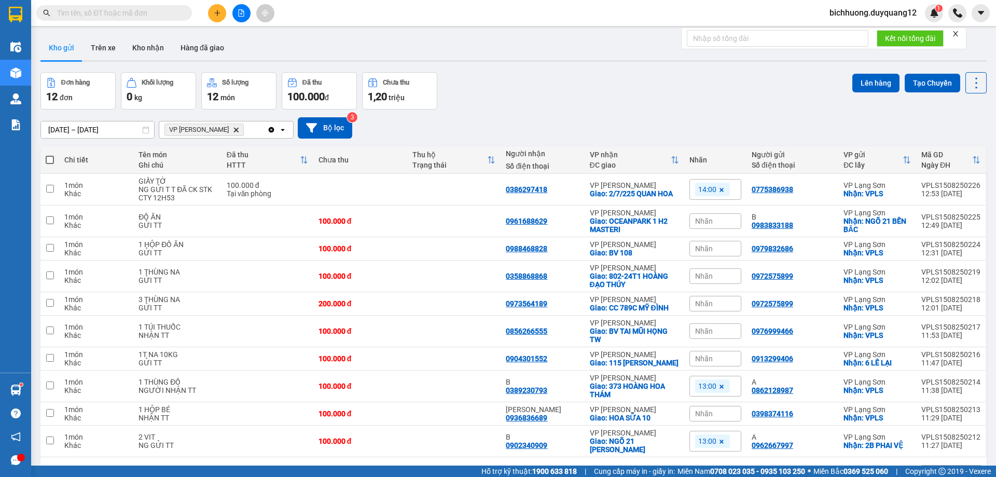
click at [719, 386] on icon at bounding box center [721, 386] width 4 height 4
click at [716, 386] on div "Nhãn" at bounding box center [715, 386] width 52 height 16
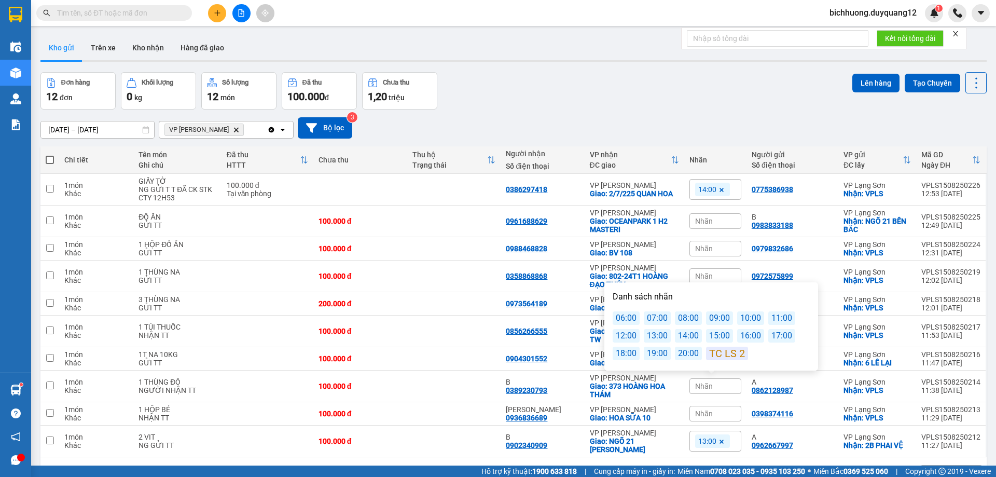
click at [685, 340] on div "14:00" at bounding box center [688, 335] width 27 height 13
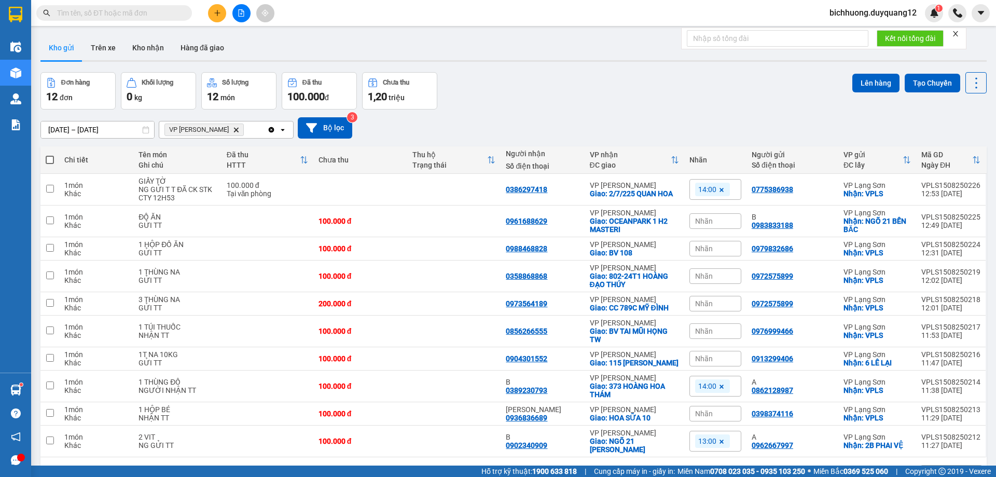
click at [753, 112] on div "[DATE] – [DATE] Press the down arrow key to interact with the calendar and sele…" at bounding box center [513, 127] width 946 height 37
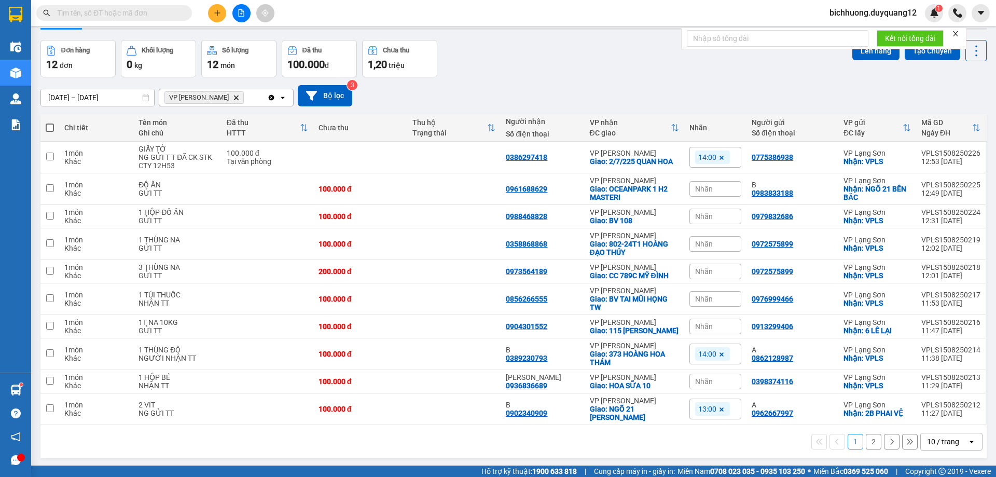
scroll to position [48, 0]
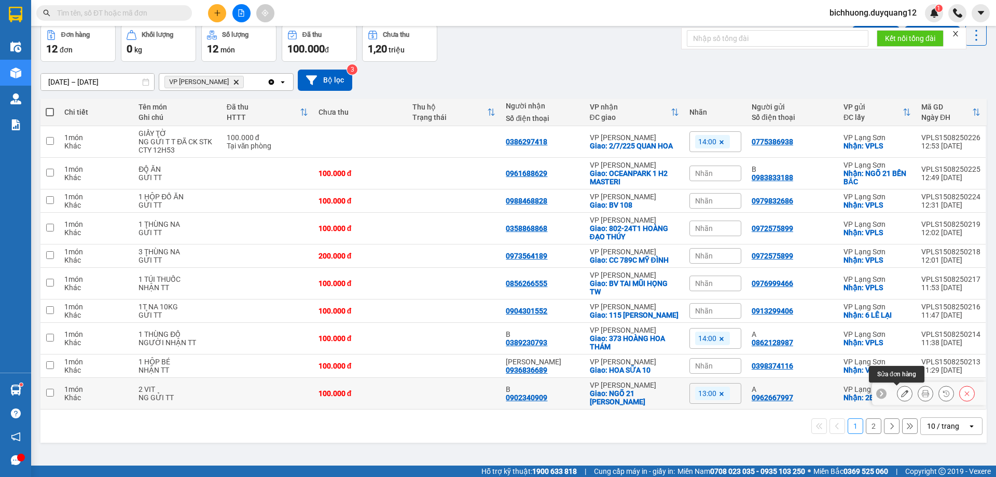
click at [901, 395] on icon at bounding box center [904, 393] width 7 height 7
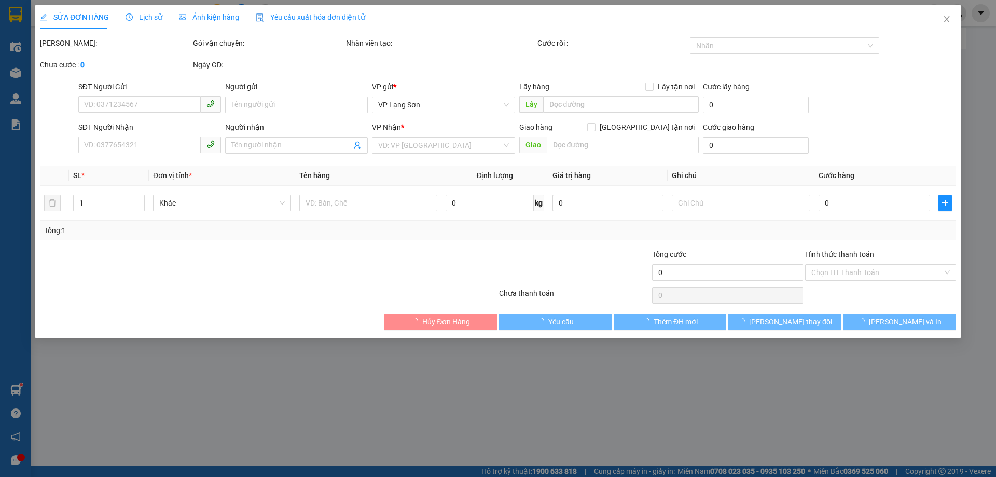
type input "0962667997"
type input "A"
checkbox input "true"
type input "2B PHAI VỆ"
type input "0902340909"
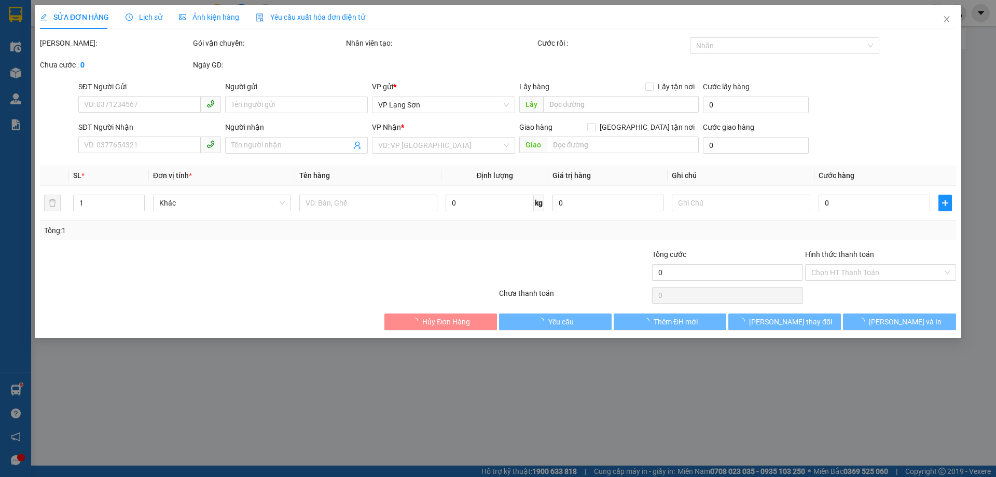
type input "B"
checkbox input "true"
type input "NGÕ 21 [PERSON_NAME]"
type input "100.000"
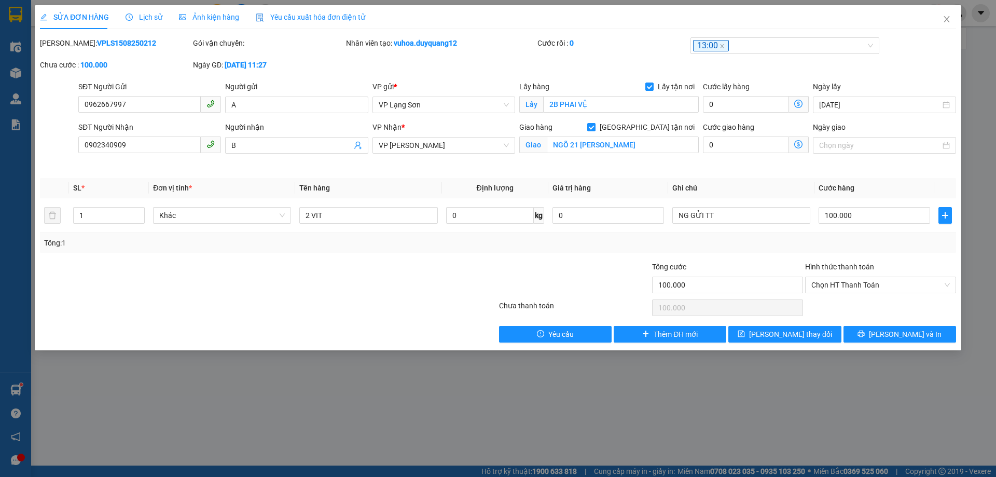
click at [945, 17] on icon "close" at bounding box center [946, 19] width 8 height 8
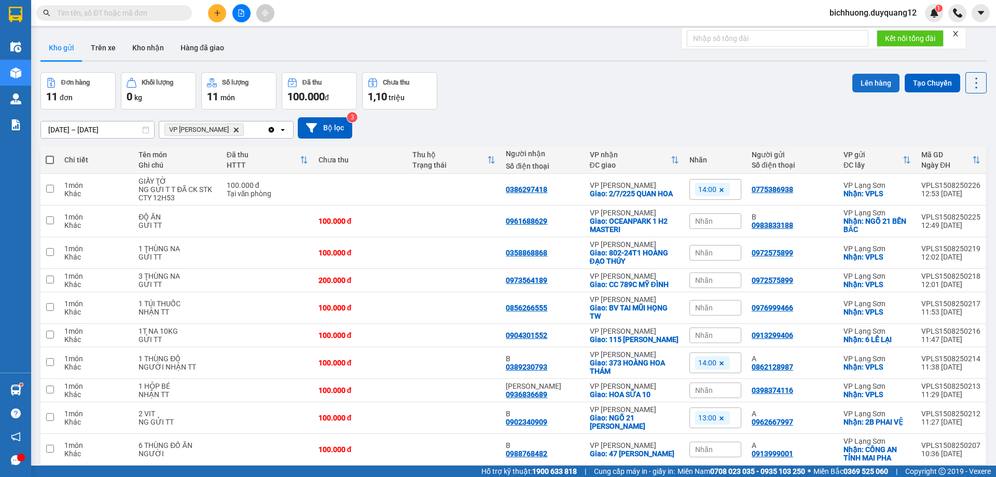
click at [874, 79] on button "Lên hàng" at bounding box center [875, 83] width 47 height 19
click at [934, 16] on img at bounding box center [933, 12] width 9 height 9
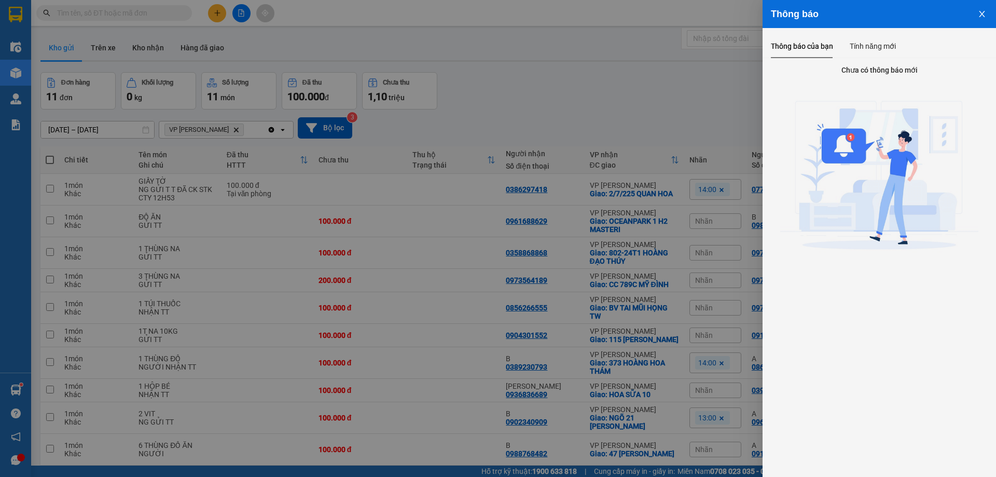
drag, startPoint x: 733, startPoint y: 92, endPoint x: 805, endPoint y: 93, distance: 72.6
click at [738, 93] on div at bounding box center [498, 238] width 996 height 477
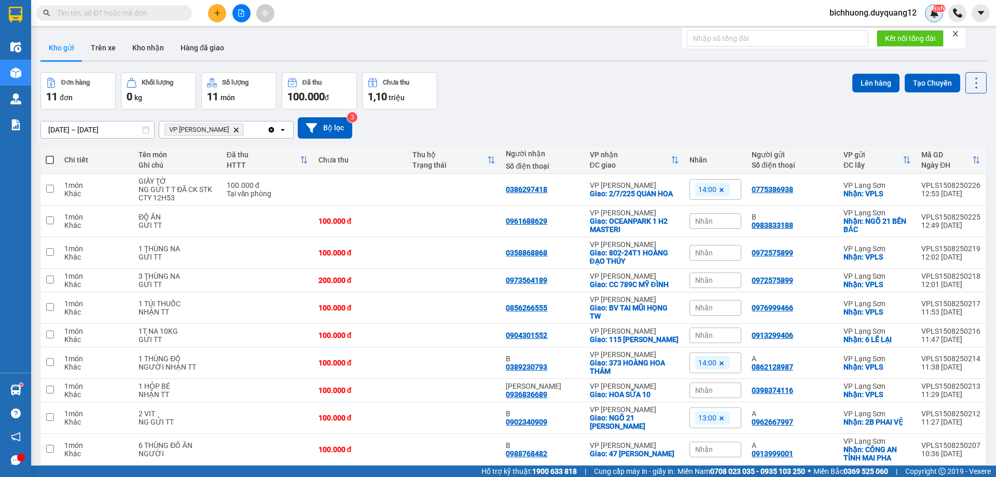
click at [933, 13] on img at bounding box center [933, 12] width 9 height 9
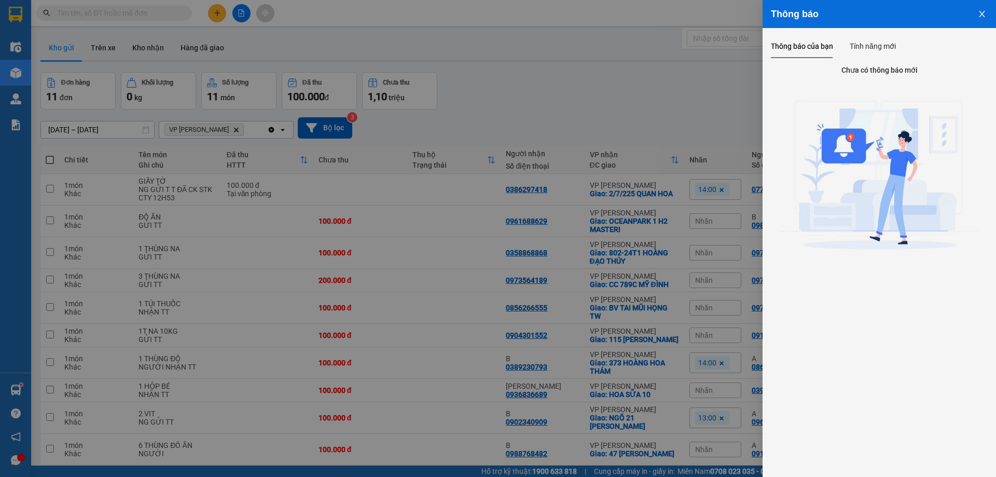
click at [986, 18] on button "Close" at bounding box center [982, 13] width 28 height 26
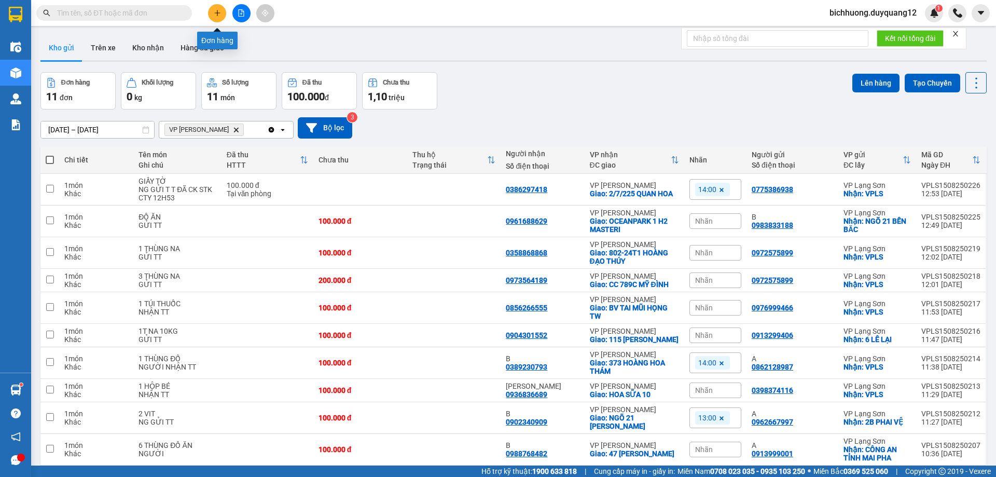
click at [217, 10] on icon "plus" at bounding box center [217, 12] width 7 height 7
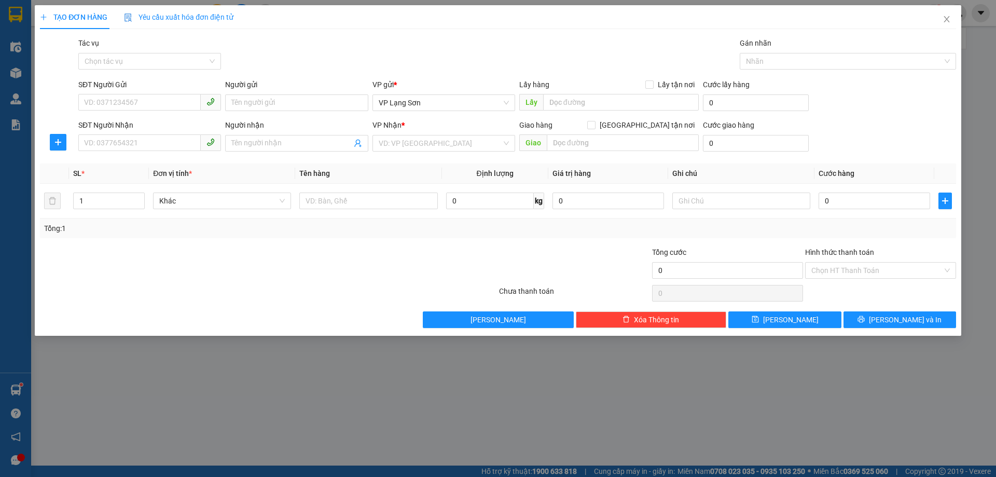
click at [944, 16] on icon "close" at bounding box center [946, 19] width 8 height 8
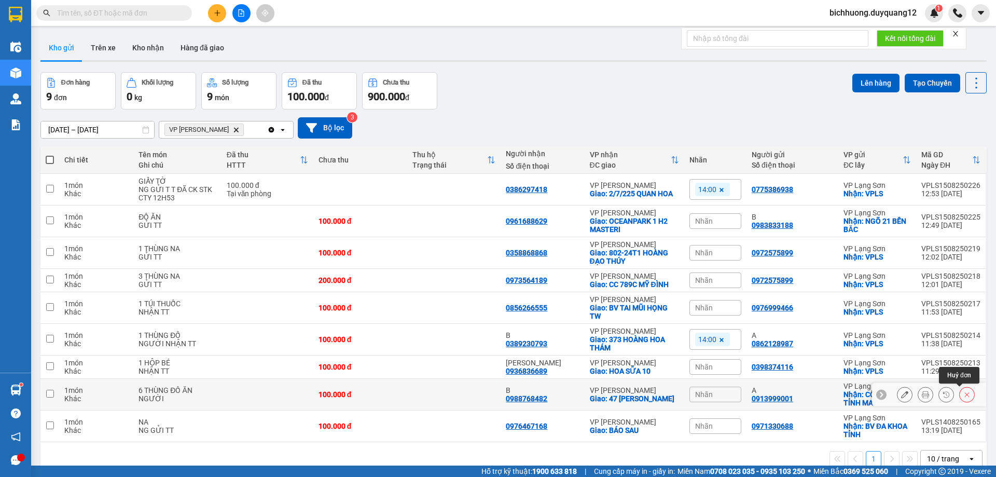
click at [963, 395] on icon at bounding box center [966, 394] width 7 height 7
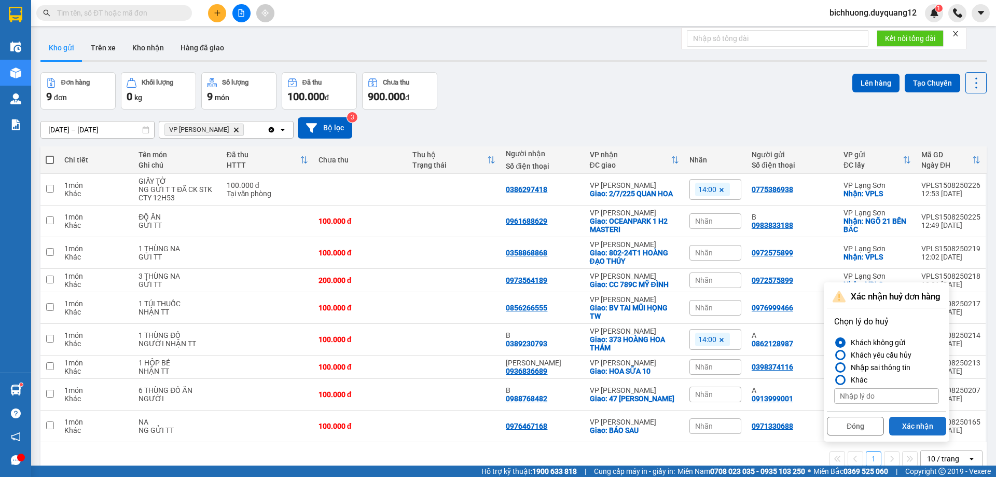
click at [916, 428] on button "Xác nhận" at bounding box center [917, 425] width 57 height 19
